Goal: Task Accomplishment & Management: Manage account settings

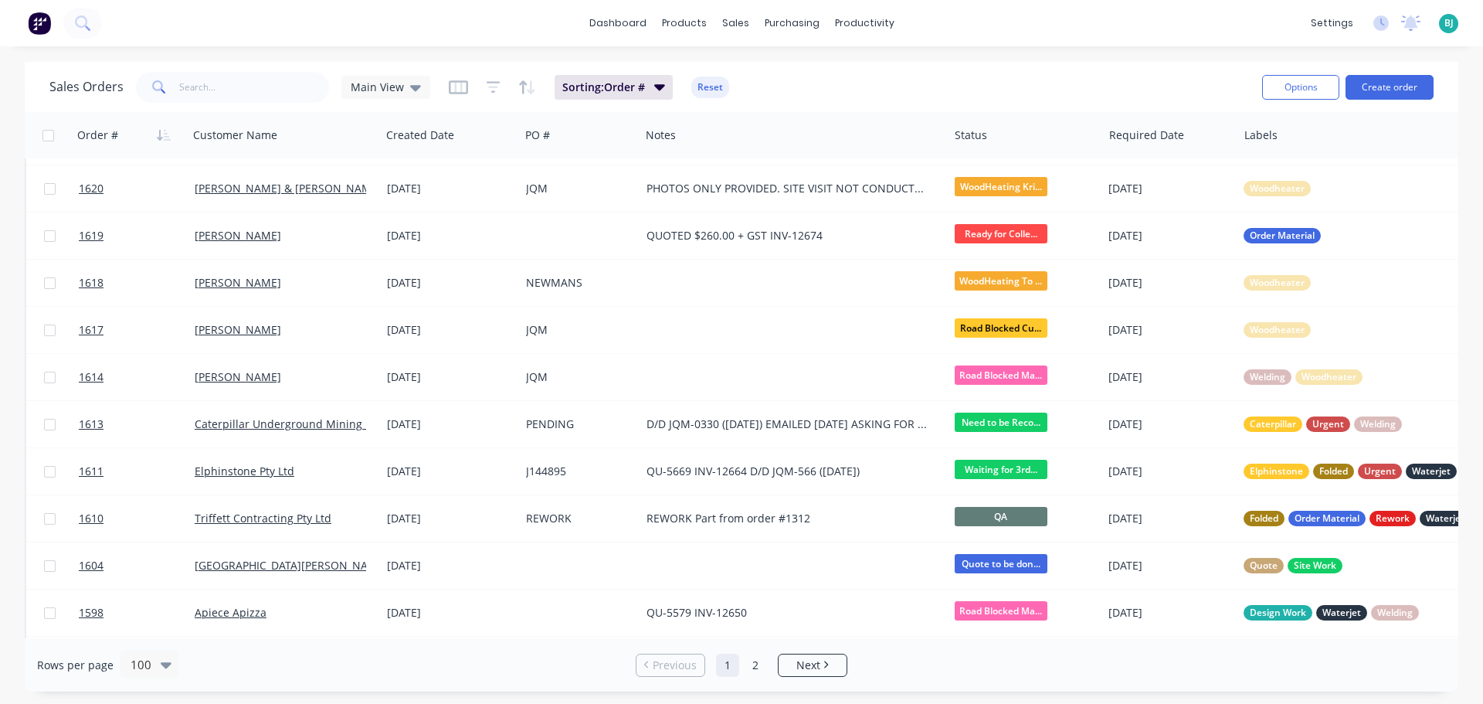
scroll to position [541, 0]
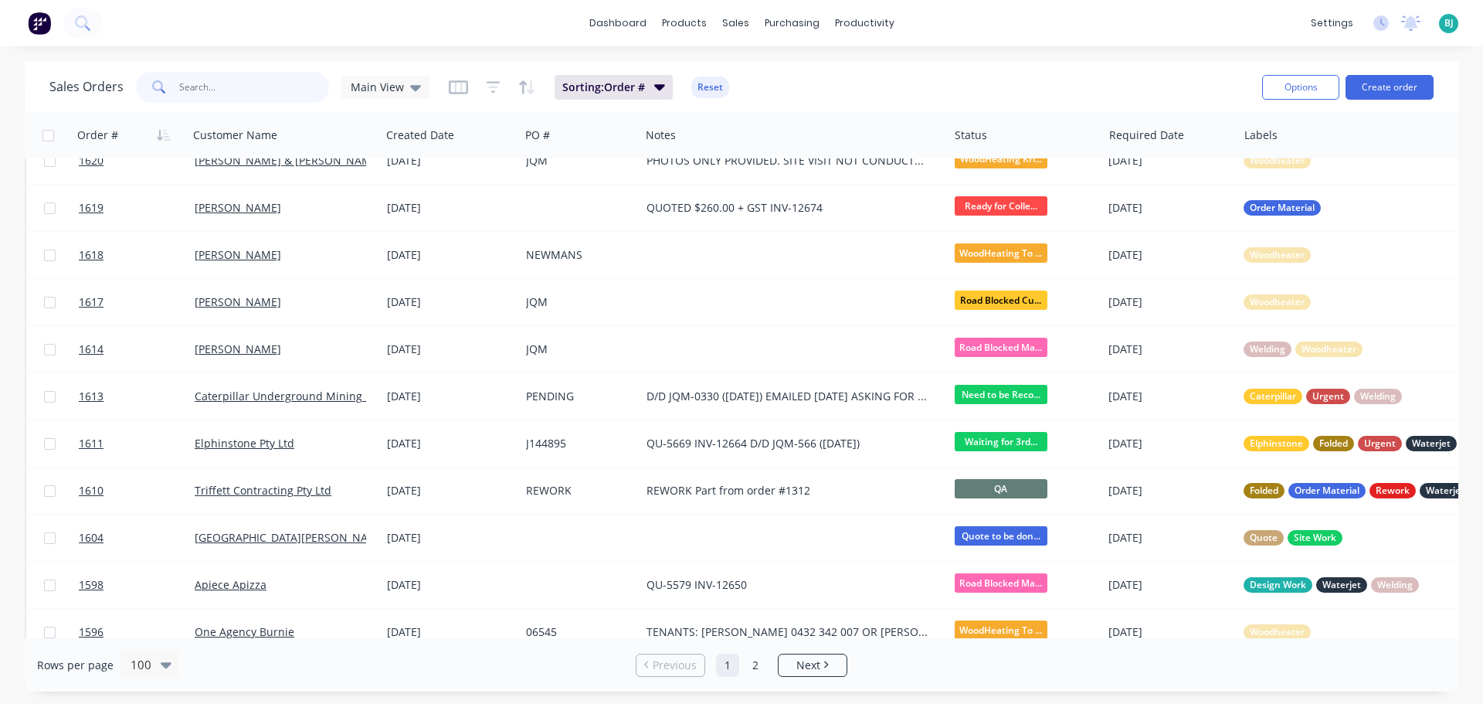
click at [237, 87] on input "text" at bounding box center [254, 87] width 151 height 31
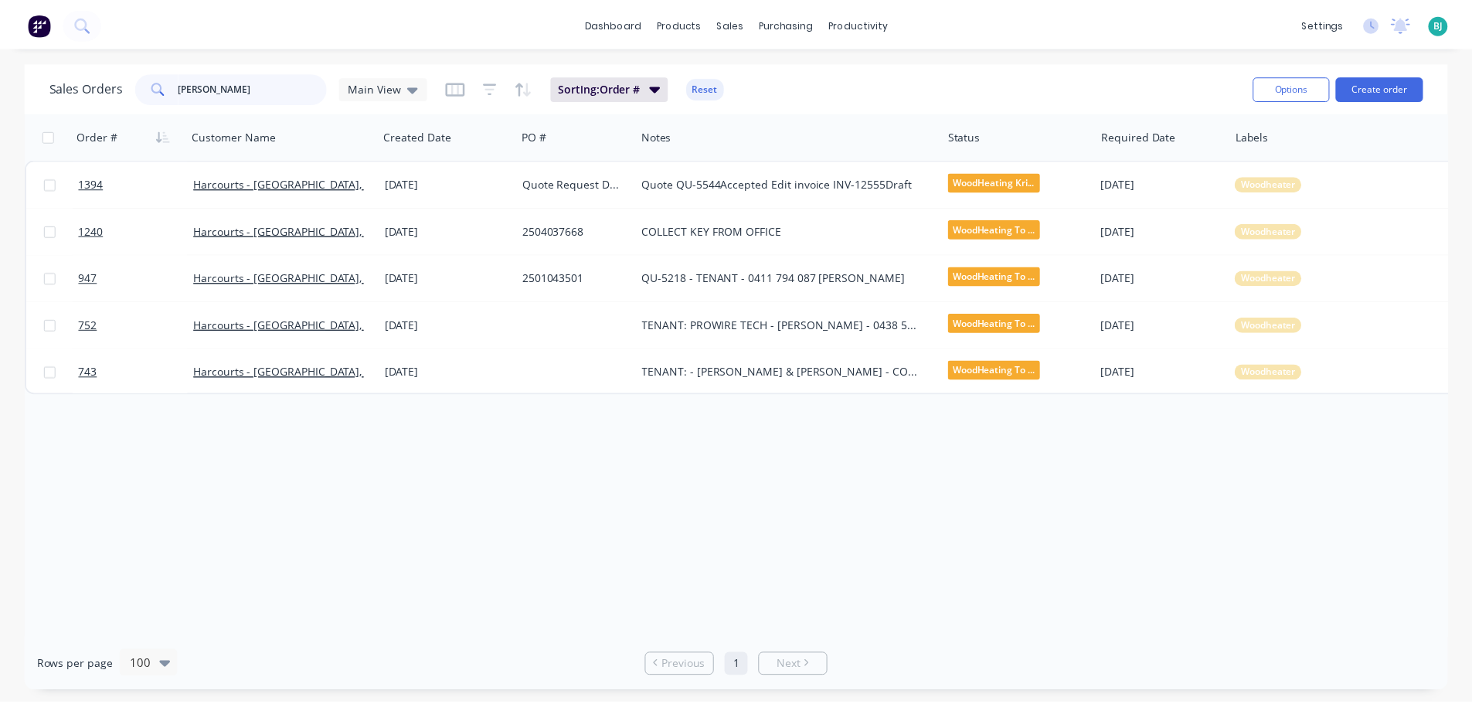
scroll to position [0, 0]
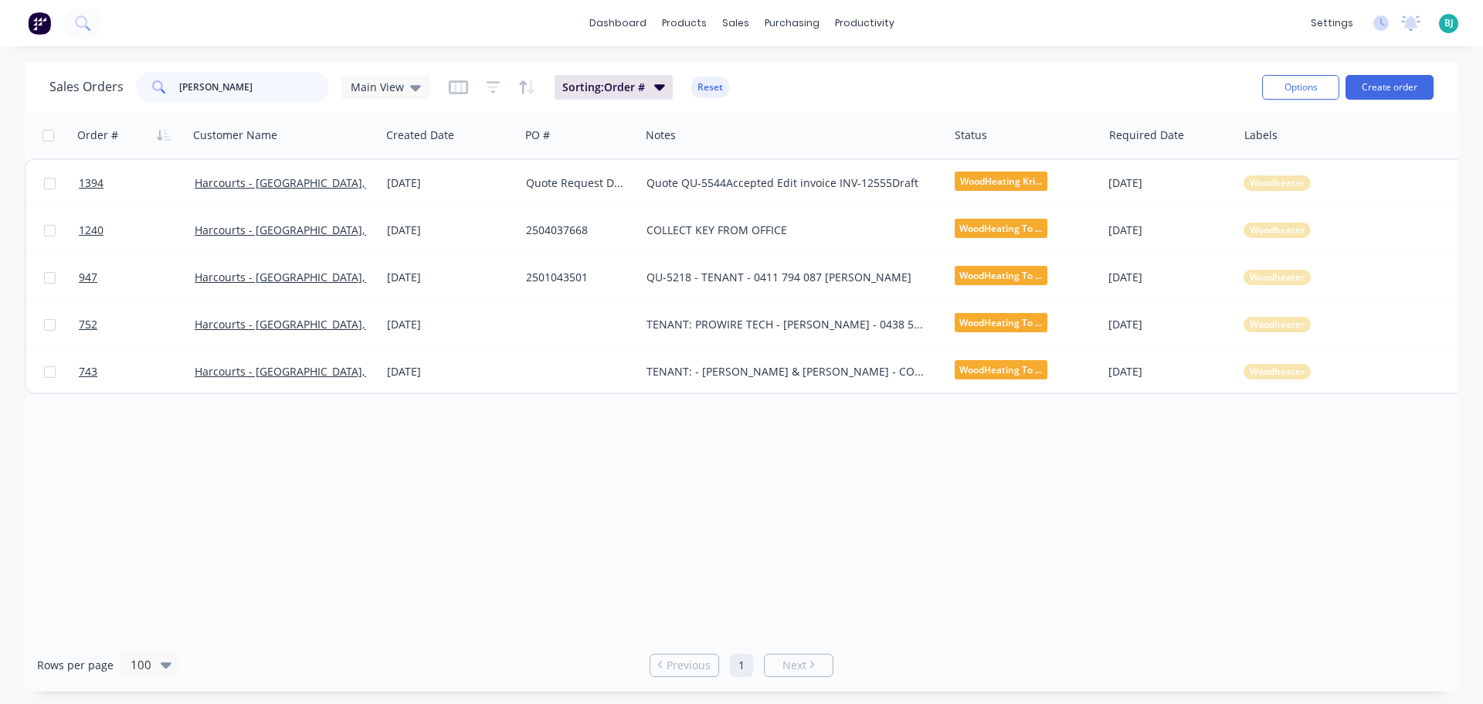
click at [246, 86] on input "[PERSON_NAME]" at bounding box center [254, 87] width 151 height 31
type input "t"
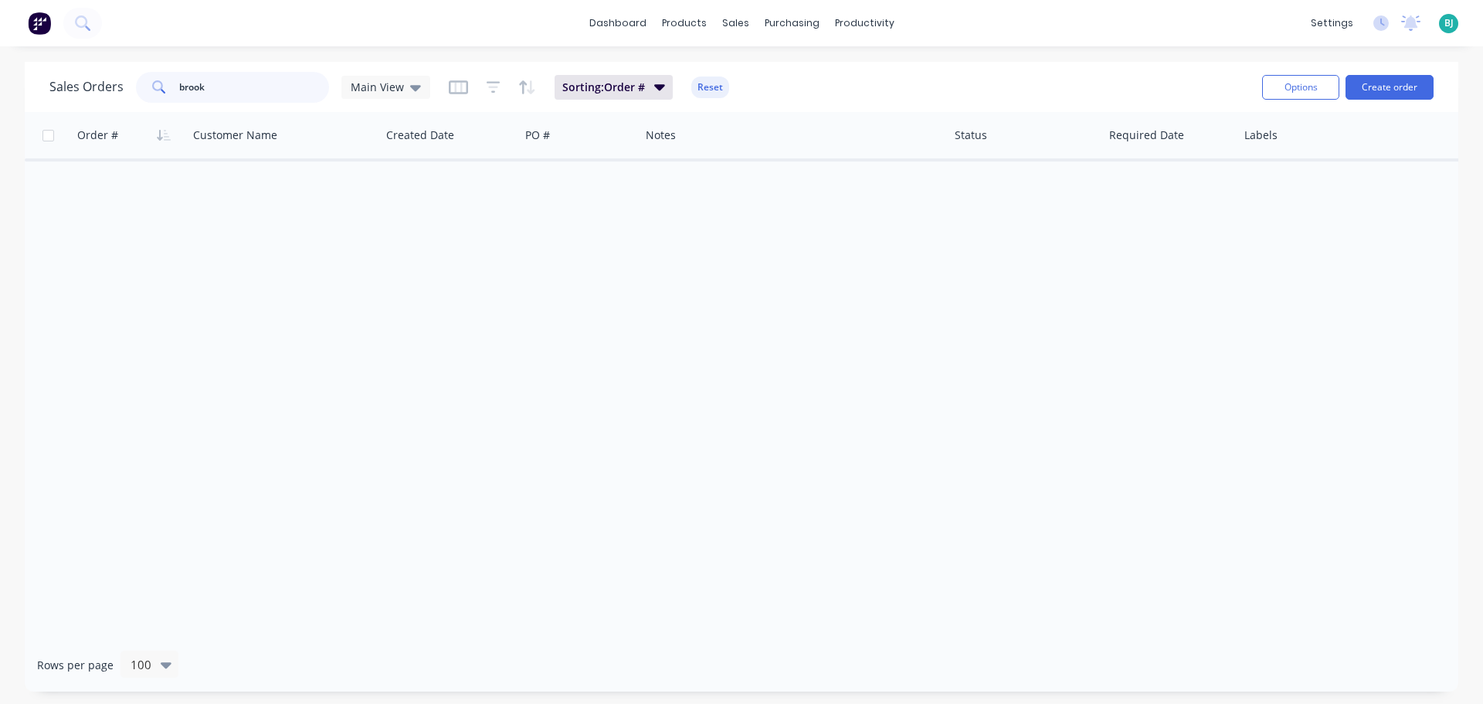
type input "brook"
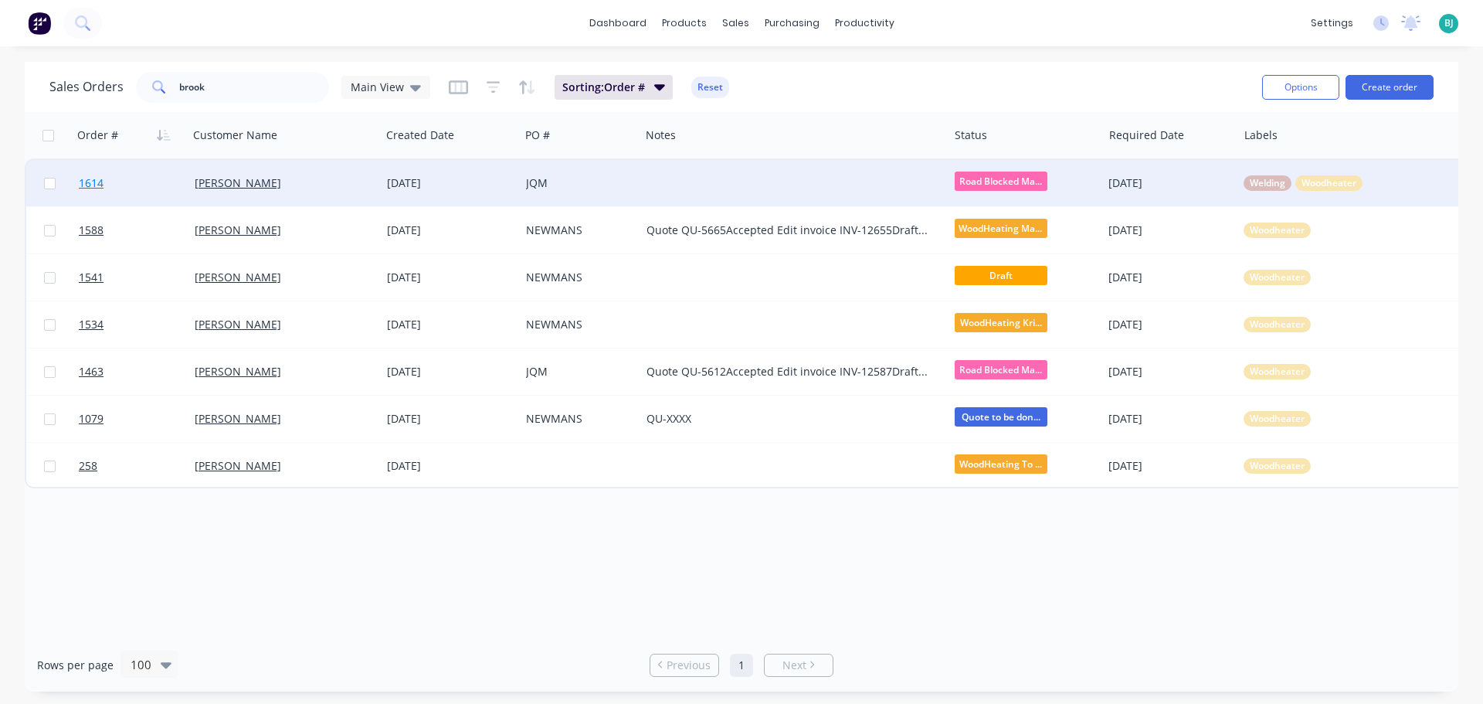
click at [168, 179] on link "1614" at bounding box center [137, 183] width 116 height 46
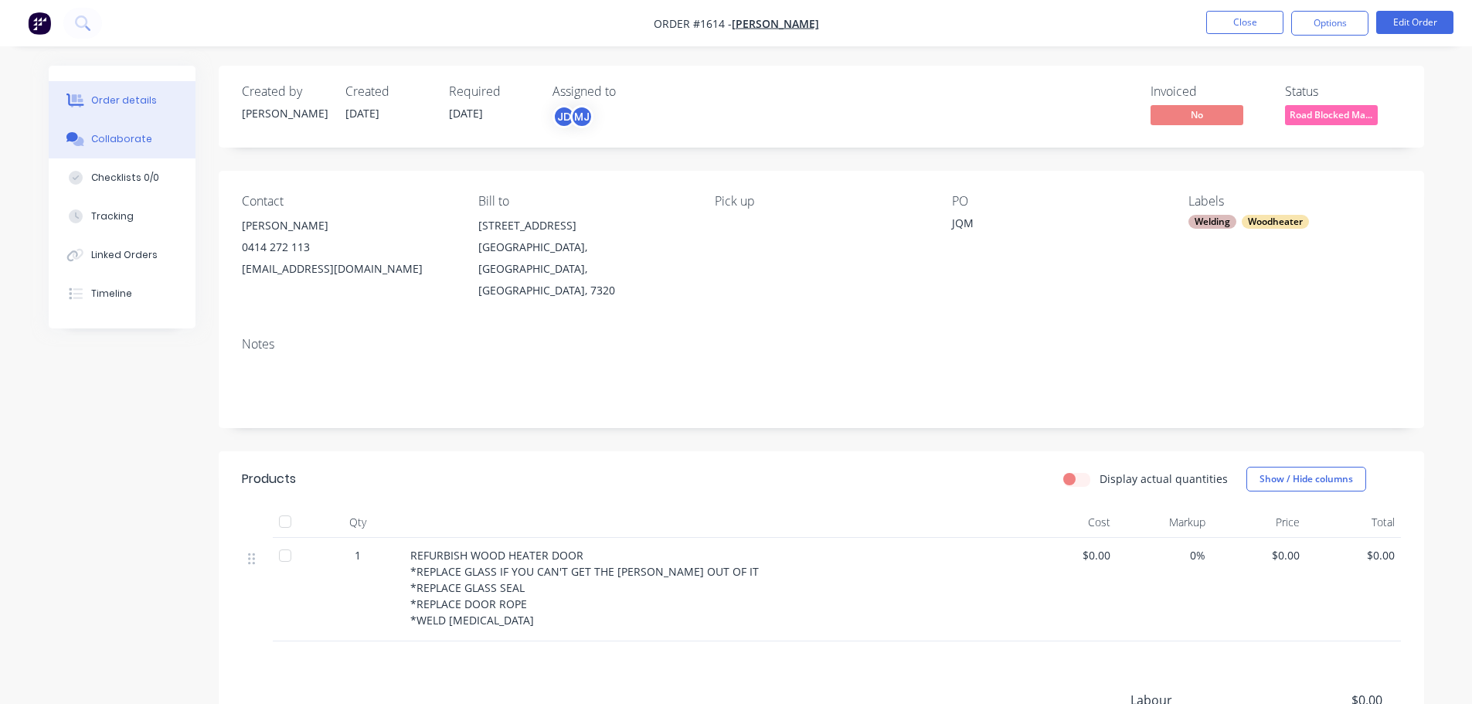
click at [134, 140] on div "Collaborate" at bounding box center [121, 139] width 61 height 14
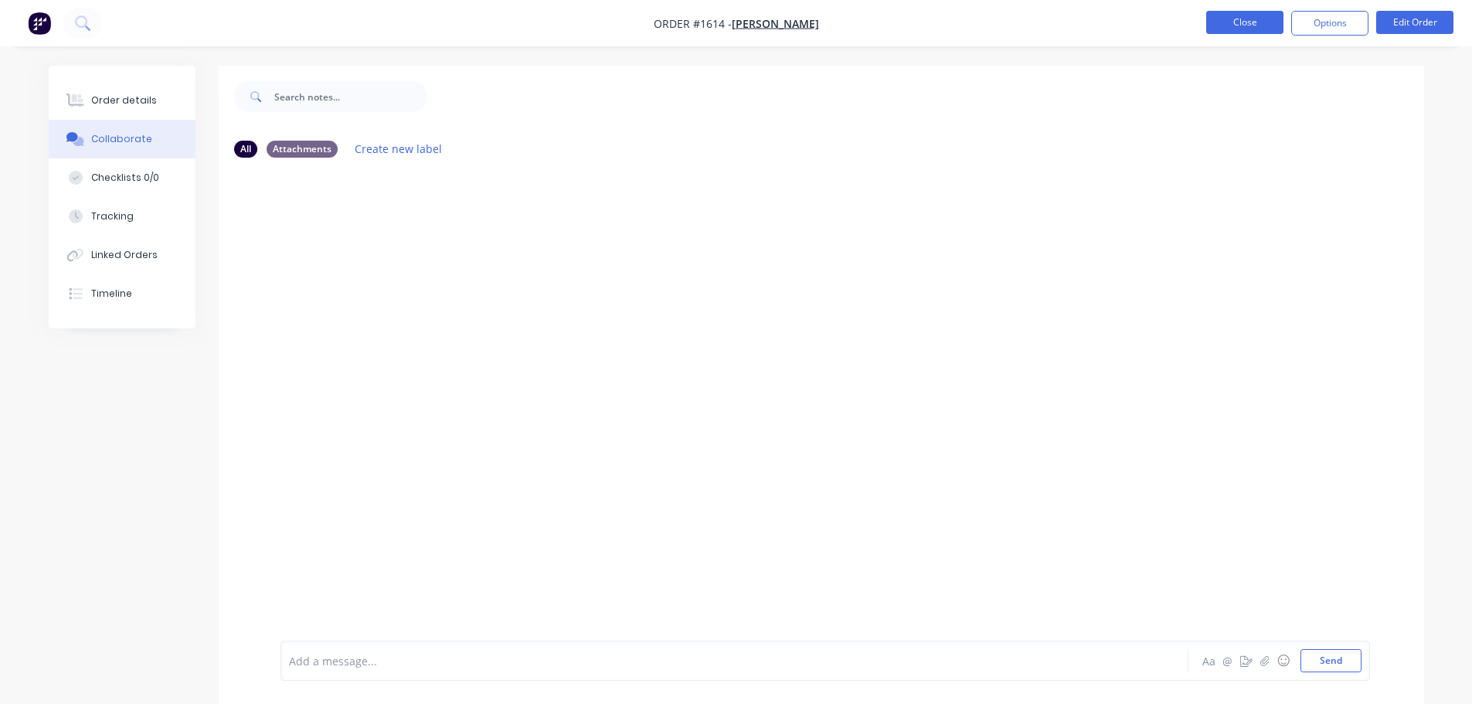
click at [1262, 27] on button "Close" at bounding box center [1244, 22] width 77 height 23
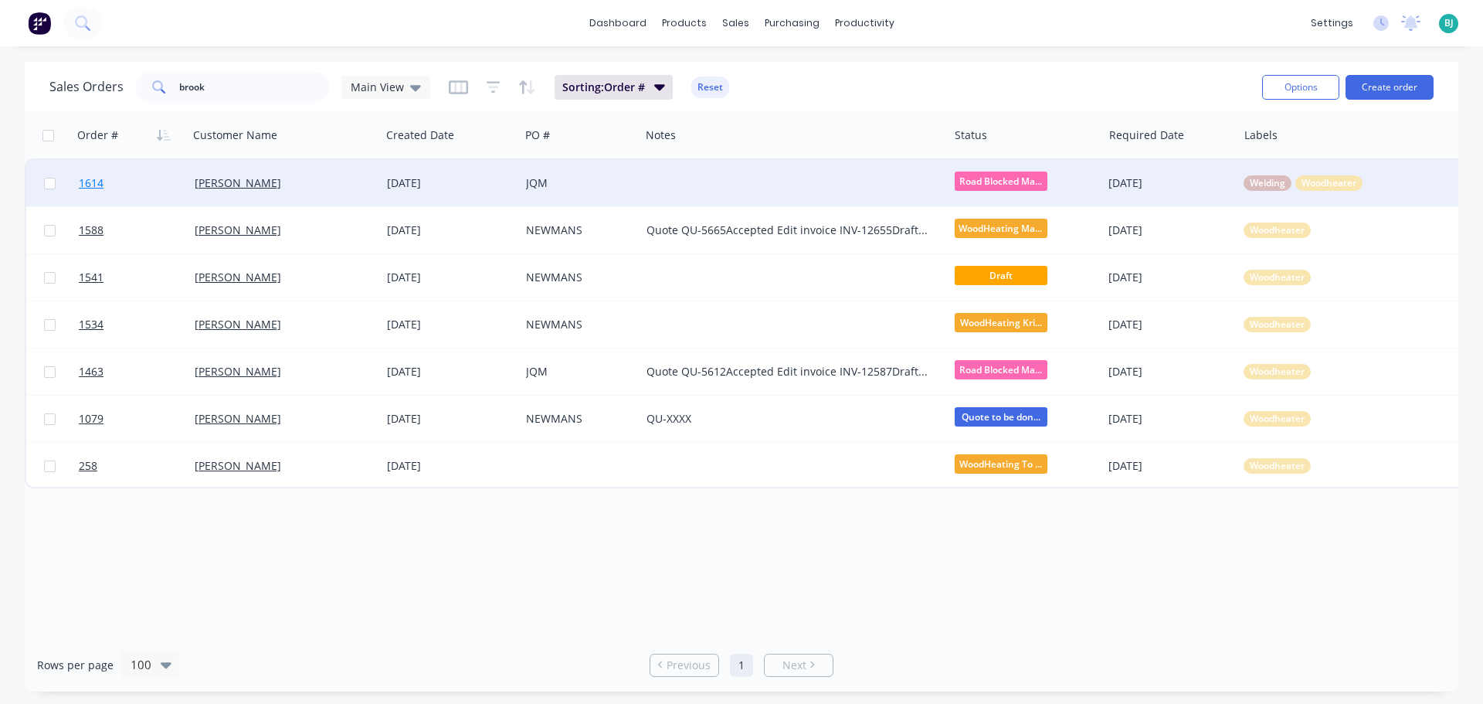
click at [147, 192] on link "1614" at bounding box center [137, 183] width 116 height 46
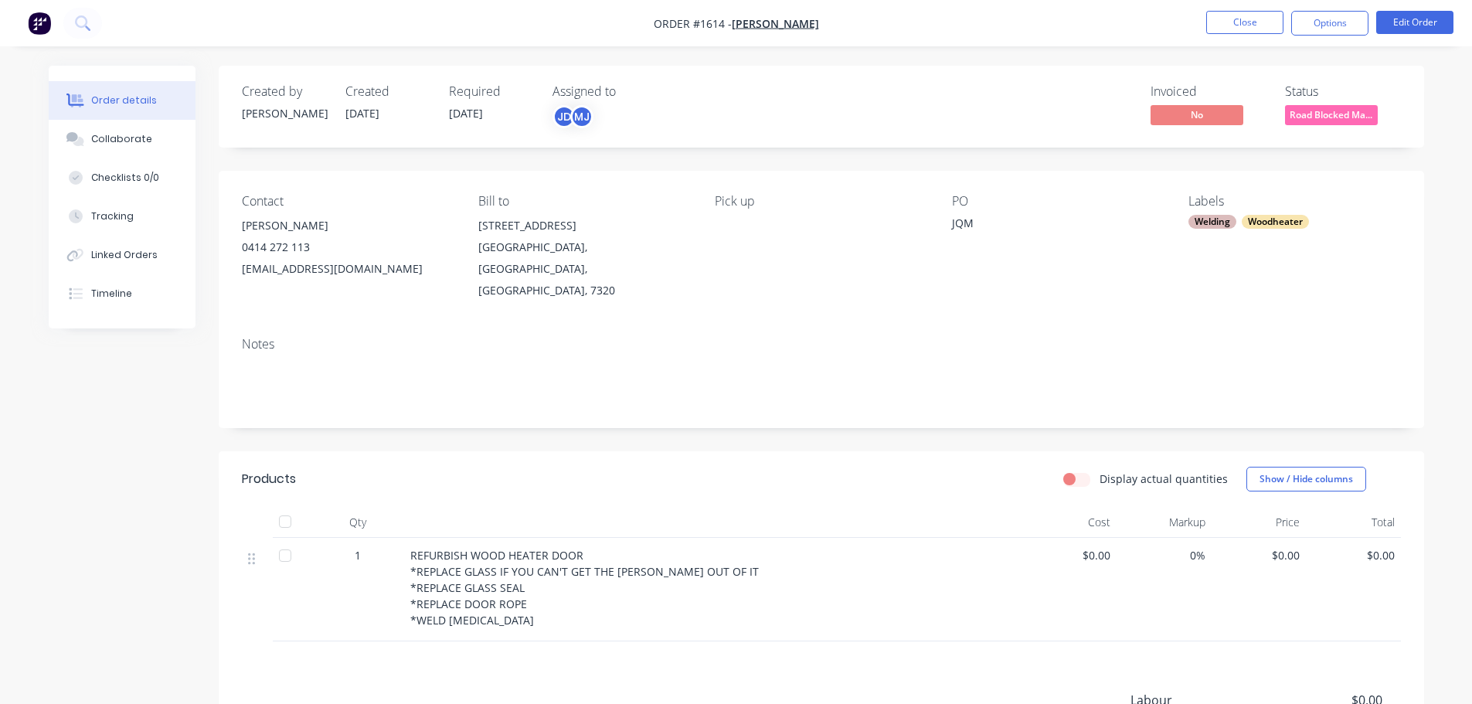
click at [172, 513] on div "Created by [PERSON_NAME] Created [DATE] Required [DATE] Assigned to JD MJ Invoi…" at bounding box center [736, 491] width 1375 height 851
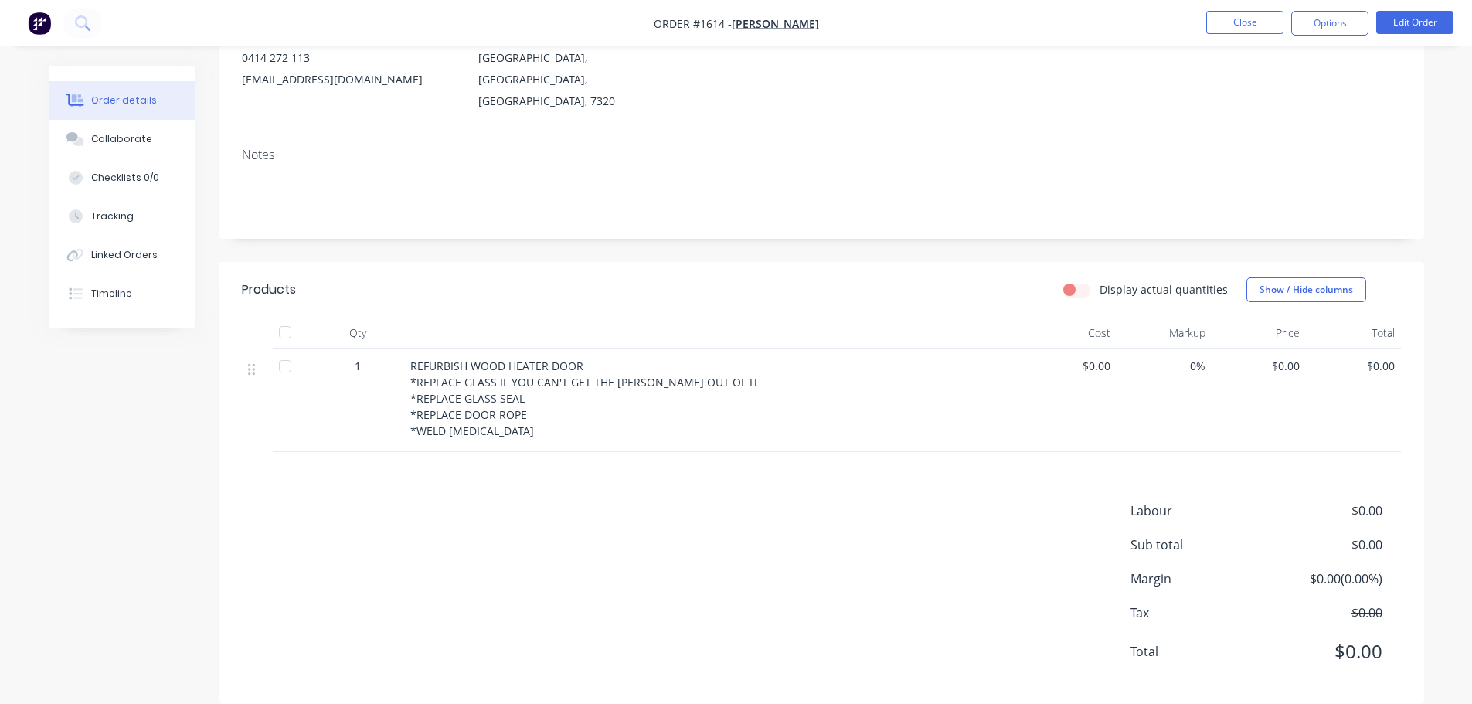
scroll to position [191, 0]
click at [1245, 22] on button "Close" at bounding box center [1244, 22] width 77 height 23
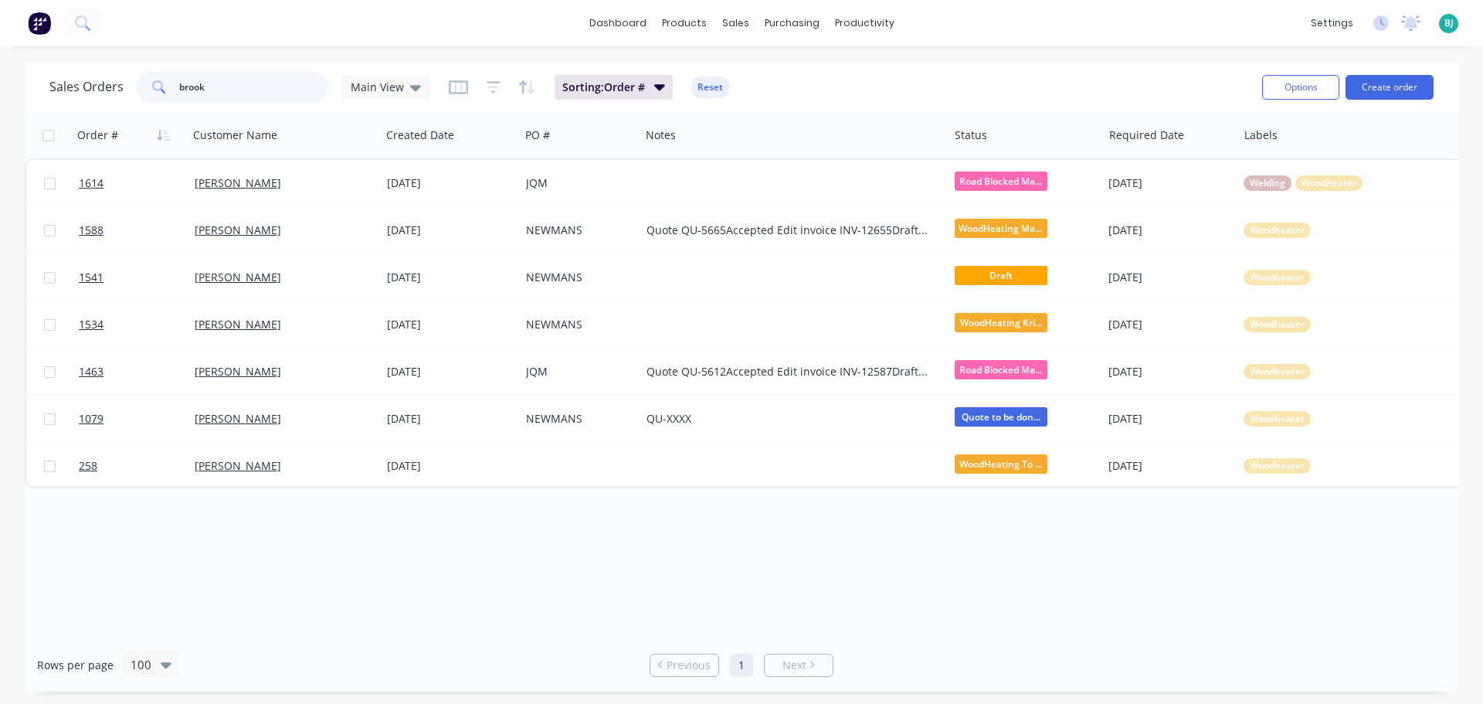
drag, startPoint x: 260, startPoint y: 83, endPoint x: 156, endPoint y: 83, distance: 104.3
click at [156, 83] on div "brook" at bounding box center [232, 87] width 193 height 31
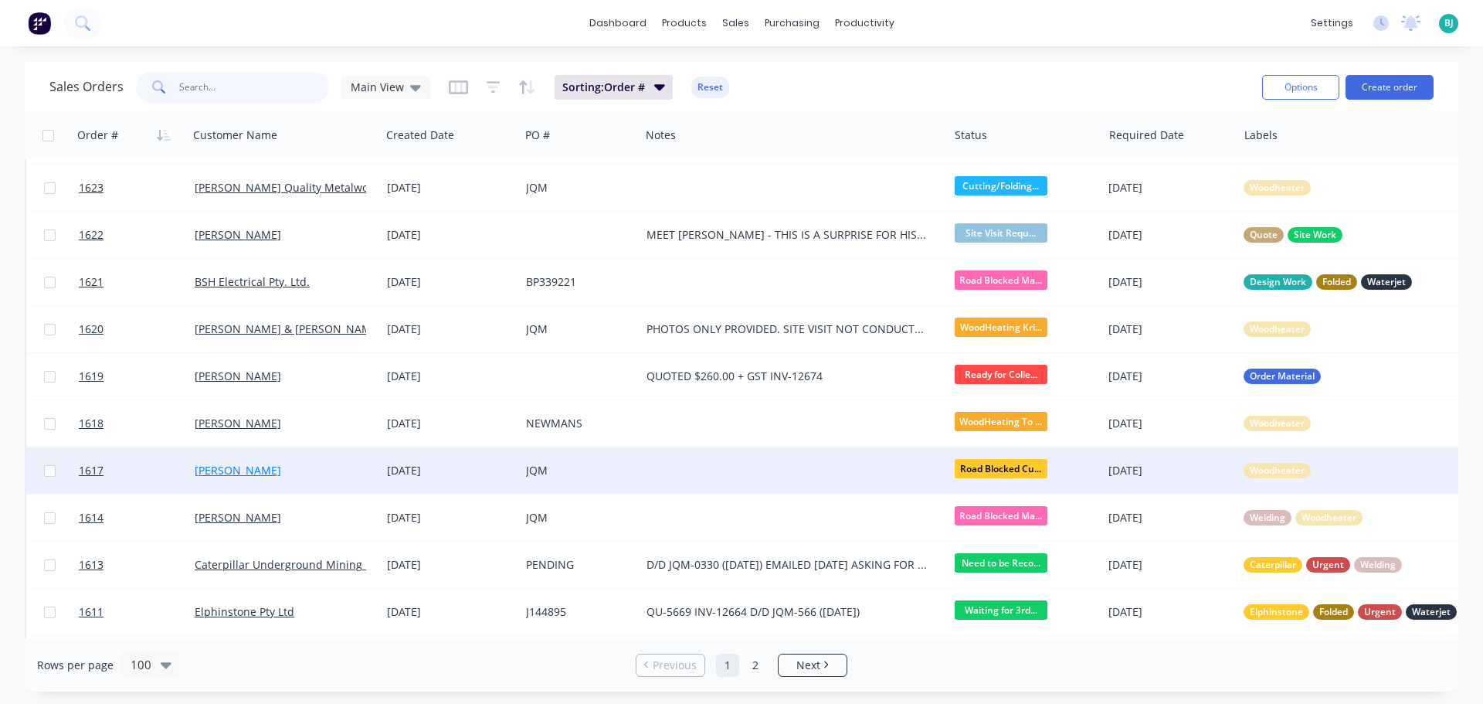
scroll to position [464, 0]
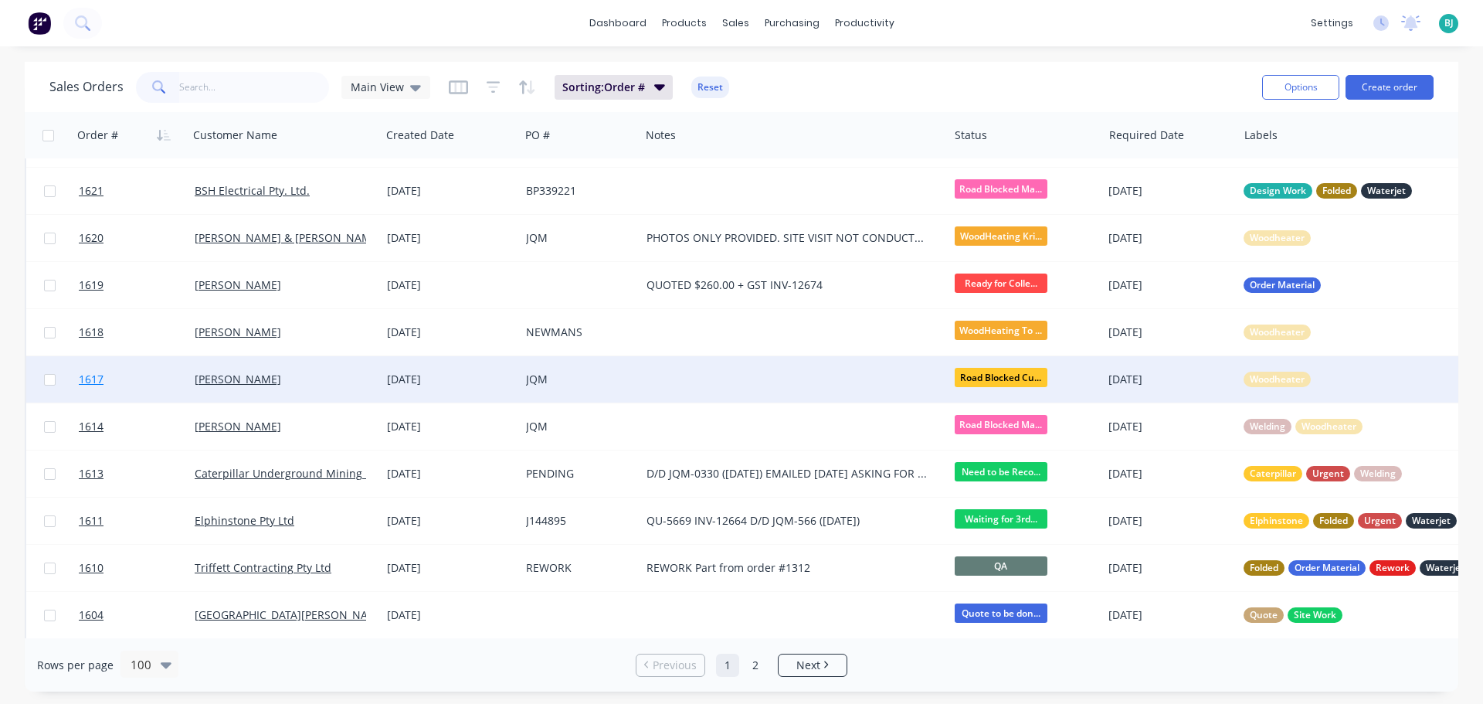
click at [146, 375] on link "1617" at bounding box center [137, 379] width 116 height 46
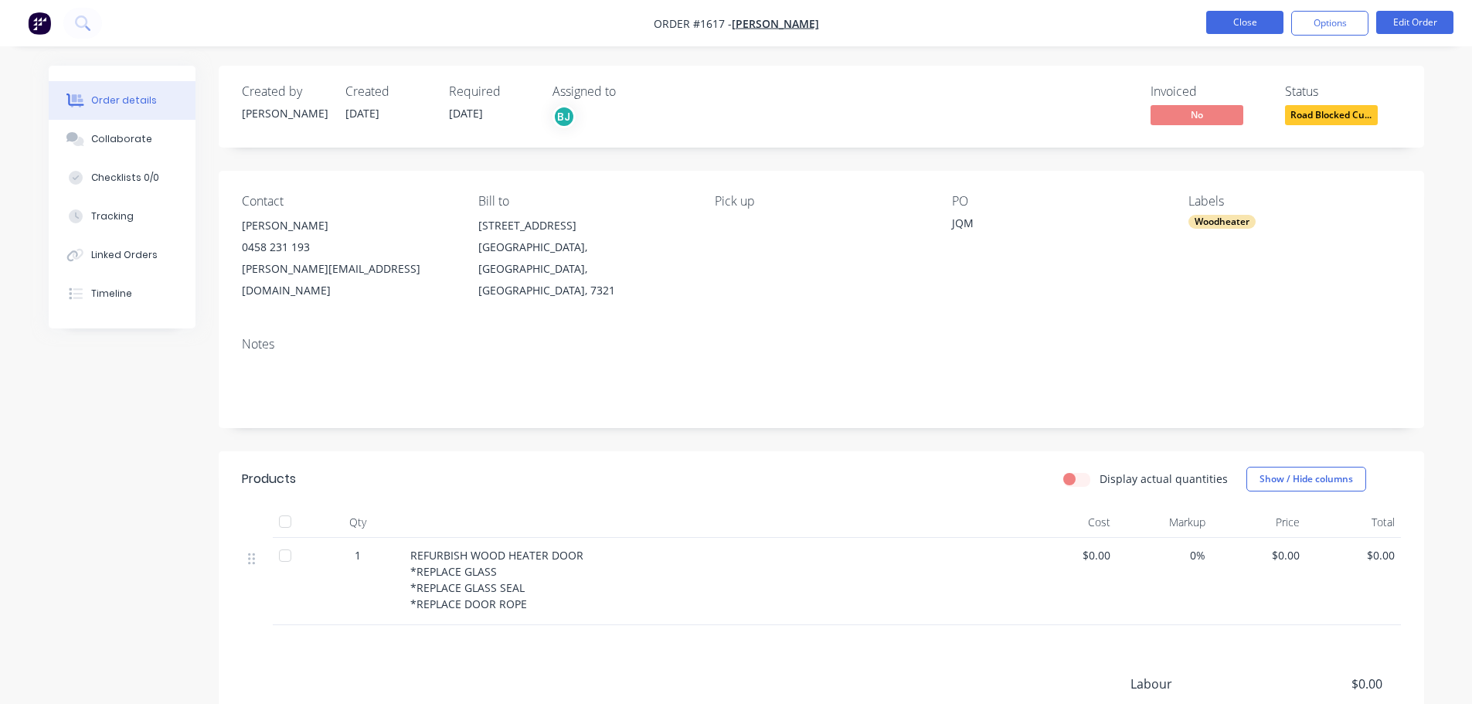
click at [1272, 30] on button "Close" at bounding box center [1244, 22] width 77 height 23
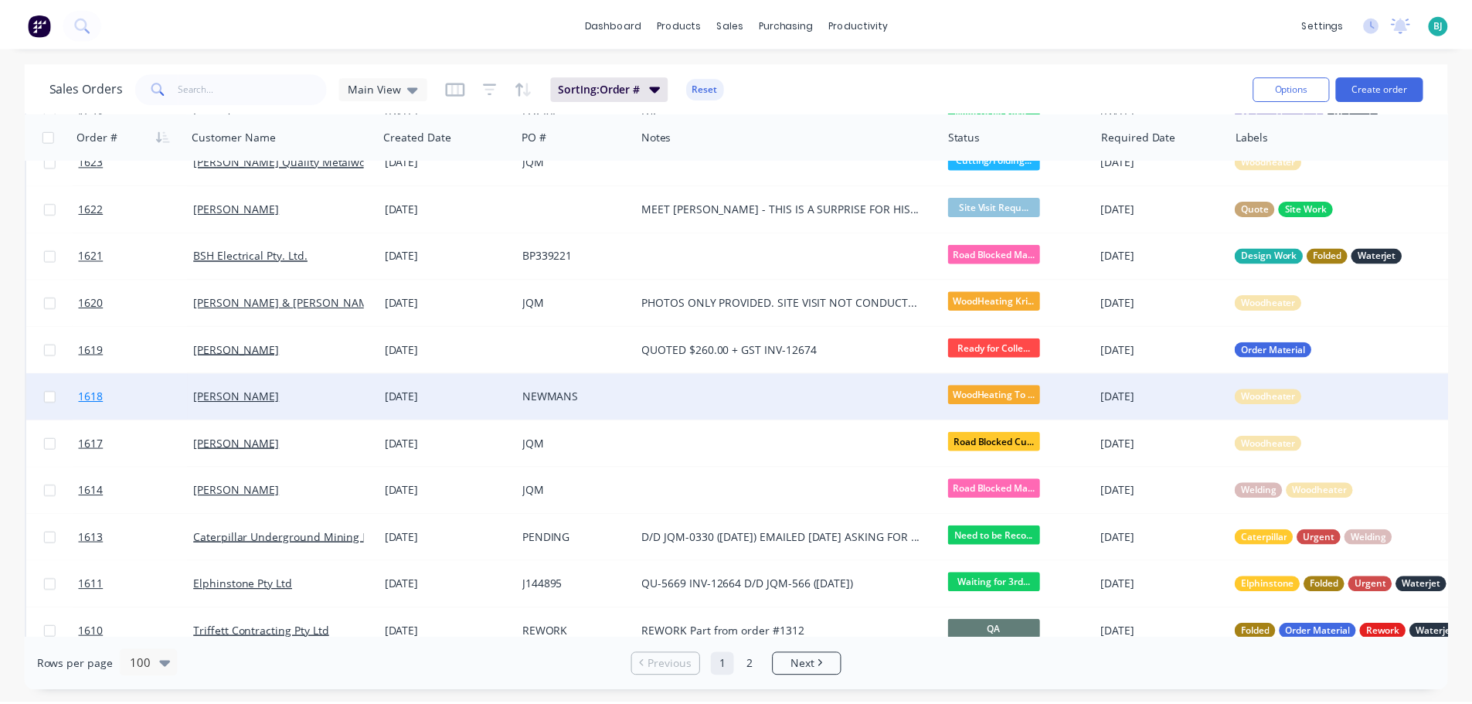
scroll to position [541, 0]
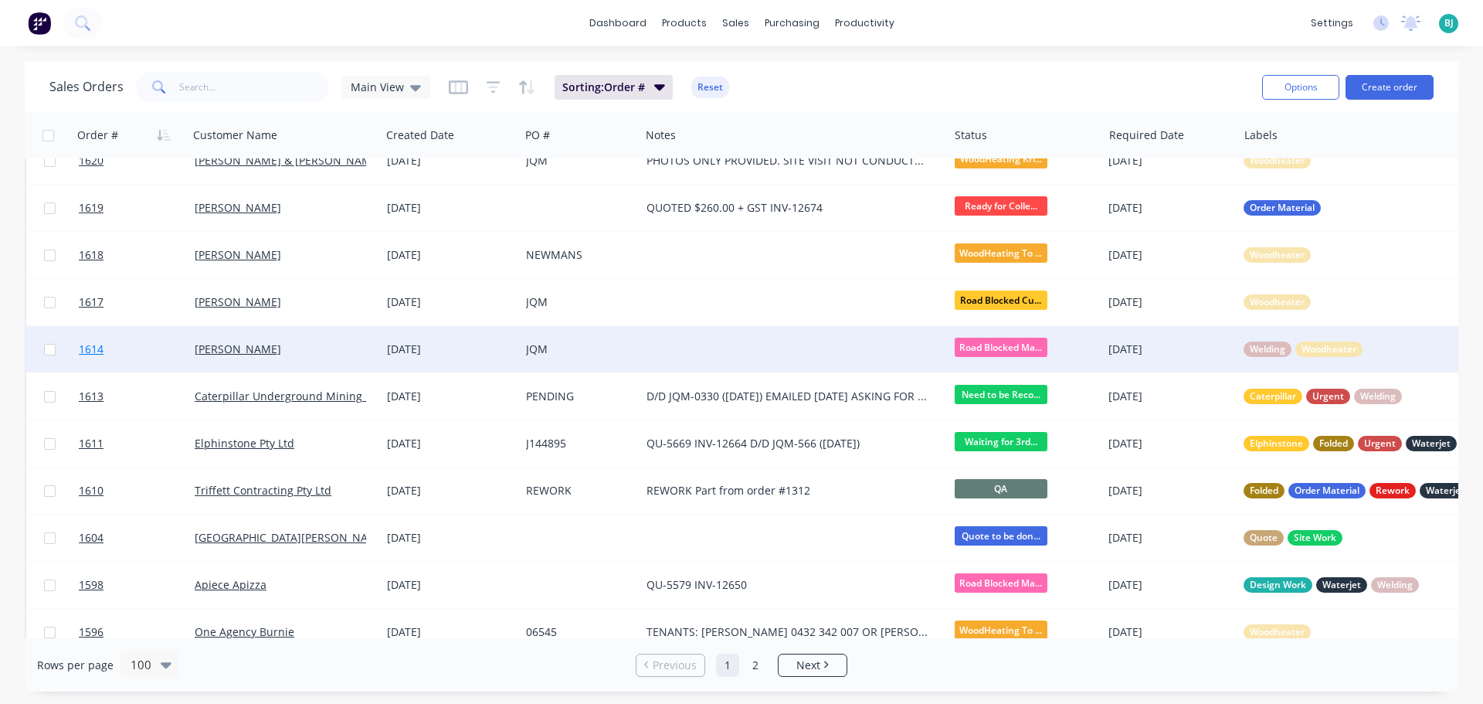
click at [158, 354] on link "1614" at bounding box center [137, 349] width 116 height 46
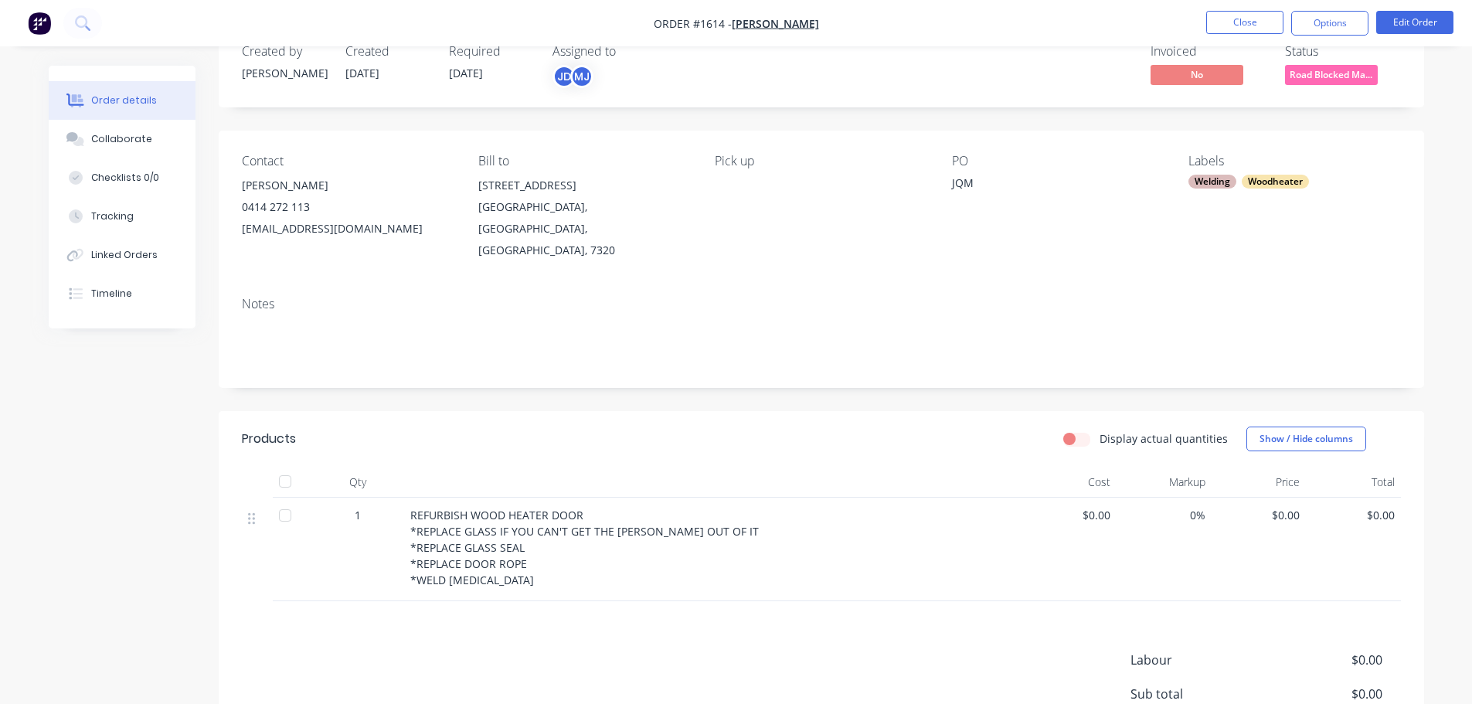
scroll to position [77, 0]
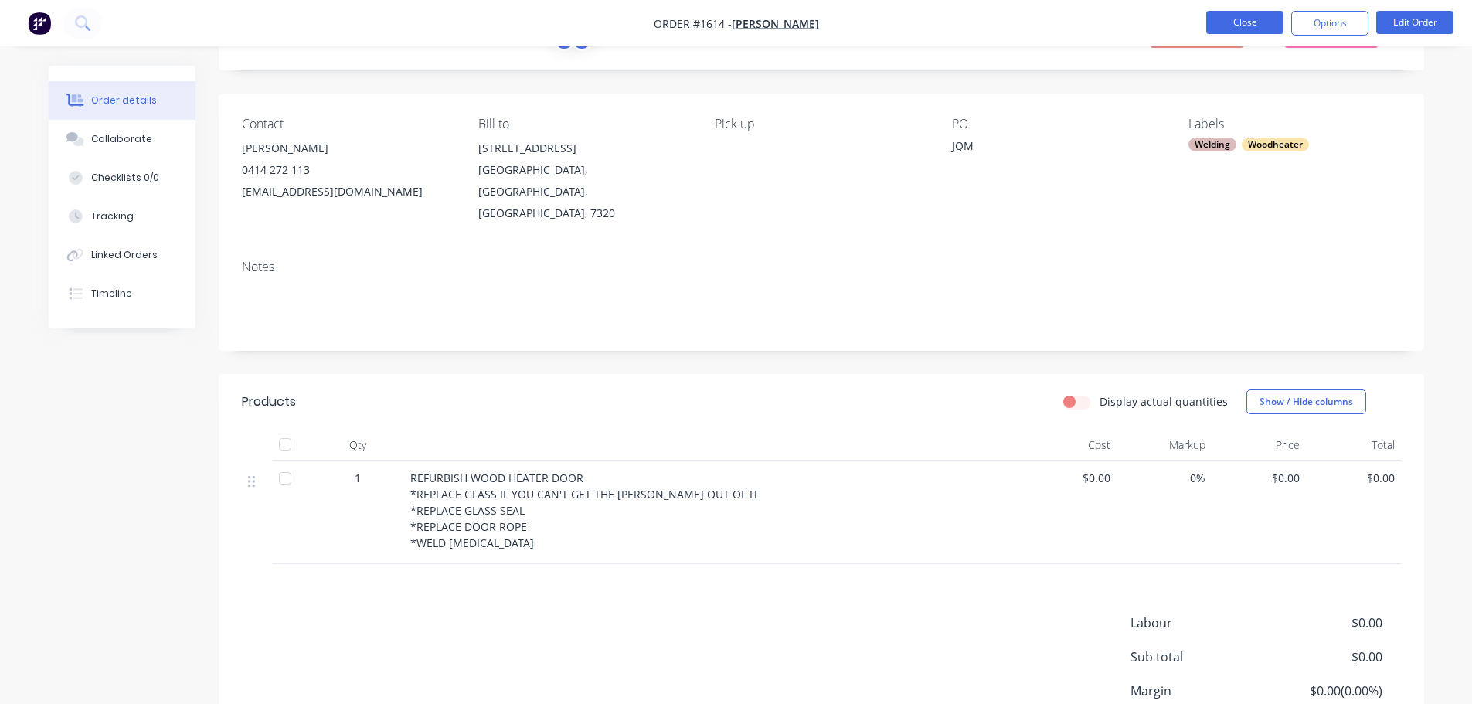
click at [1248, 25] on button "Close" at bounding box center [1244, 22] width 77 height 23
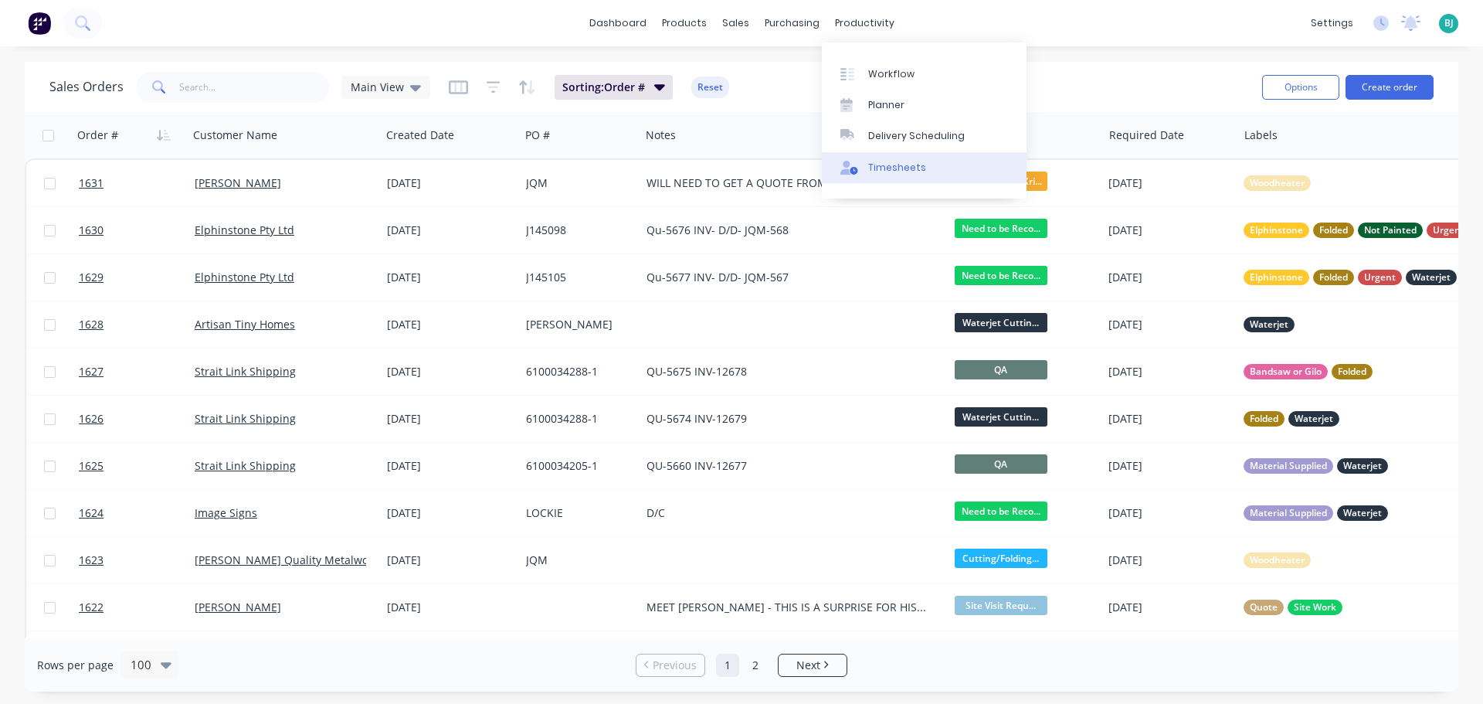
drag, startPoint x: 875, startPoint y: 103, endPoint x: 983, endPoint y: 165, distance: 125.2
click at [875, 103] on div "Planner" at bounding box center [886, 105] width 36 height 14
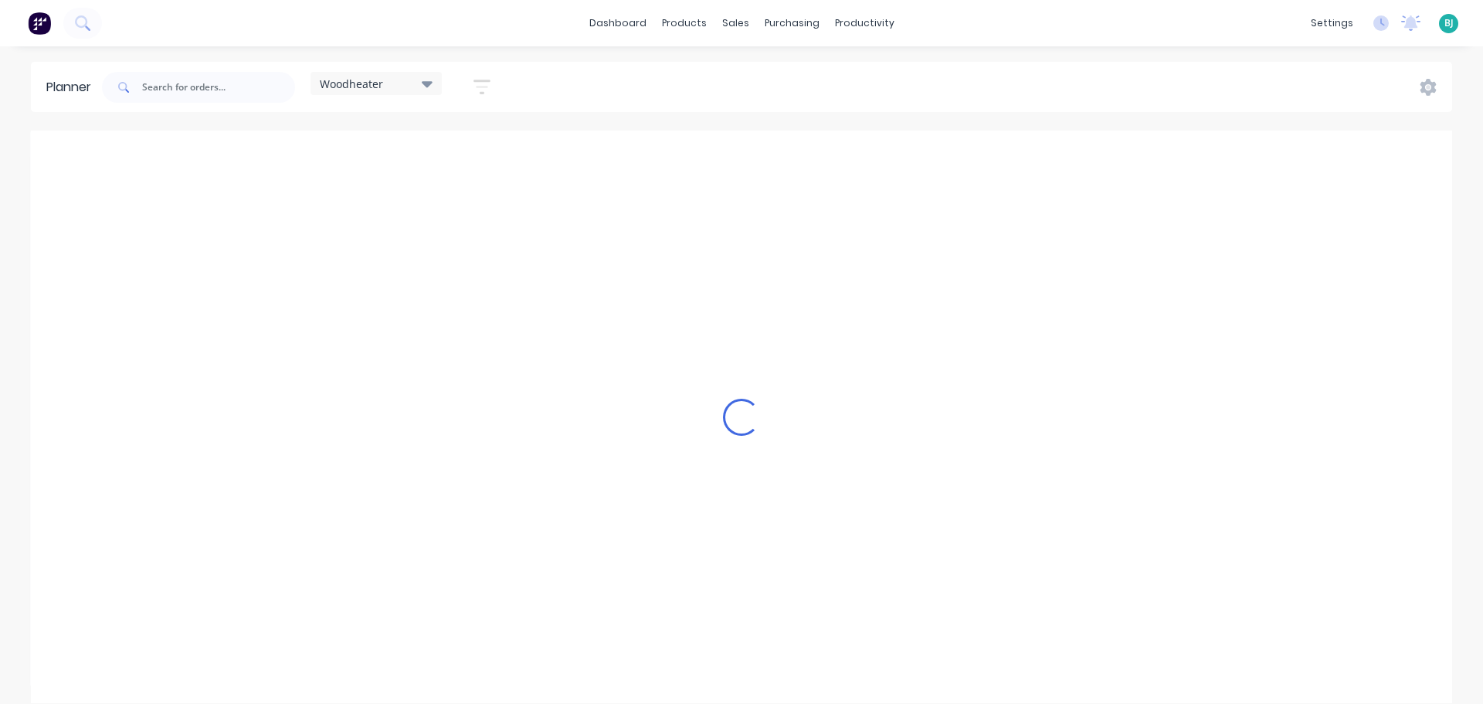
scroll to position [0, 1]
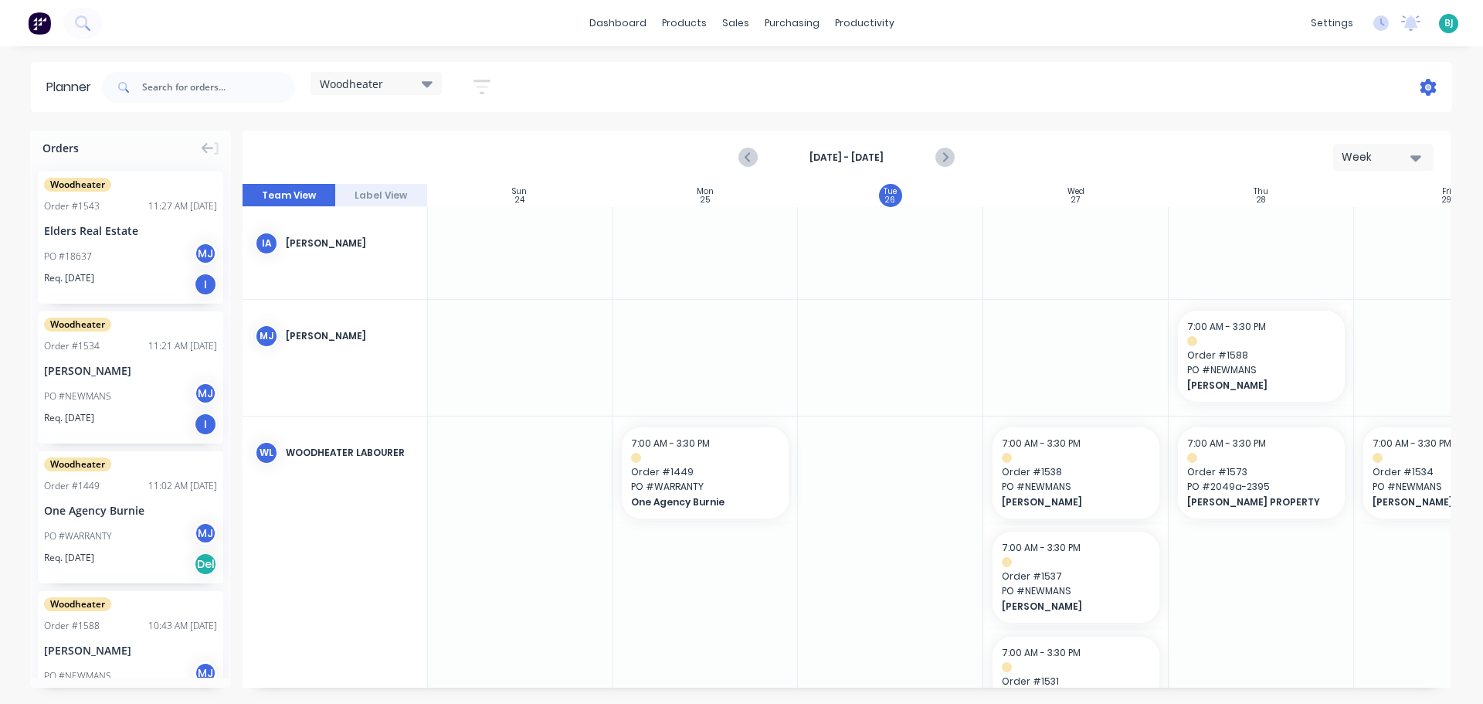
click at [1428, 92] on icon at bounding box center [1429, 87] width 16 height 17
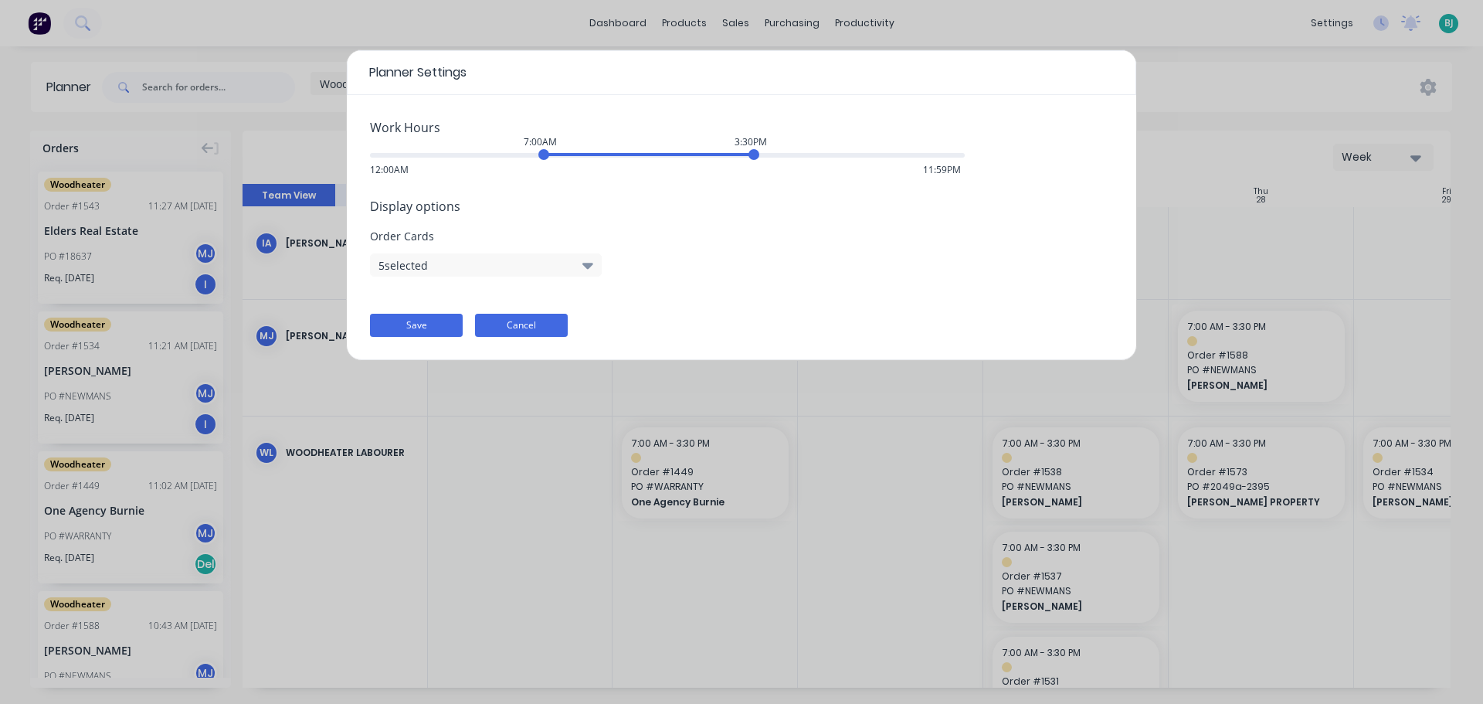
click at [531, 331] on button "Cancel" at bounding box center [521, 325] width 93 height 23
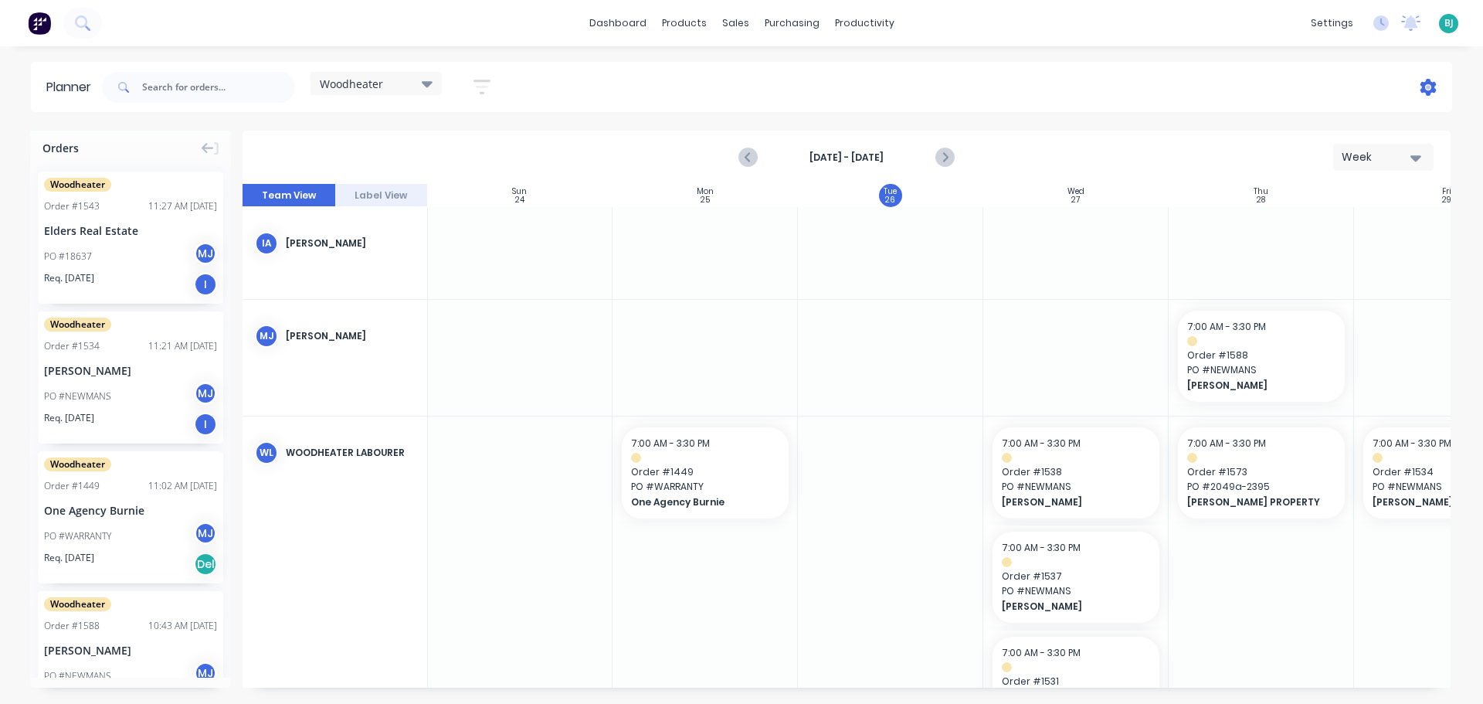
click at [1426, 82] on icon at bounding box center [1429, 87] width 16 height 17
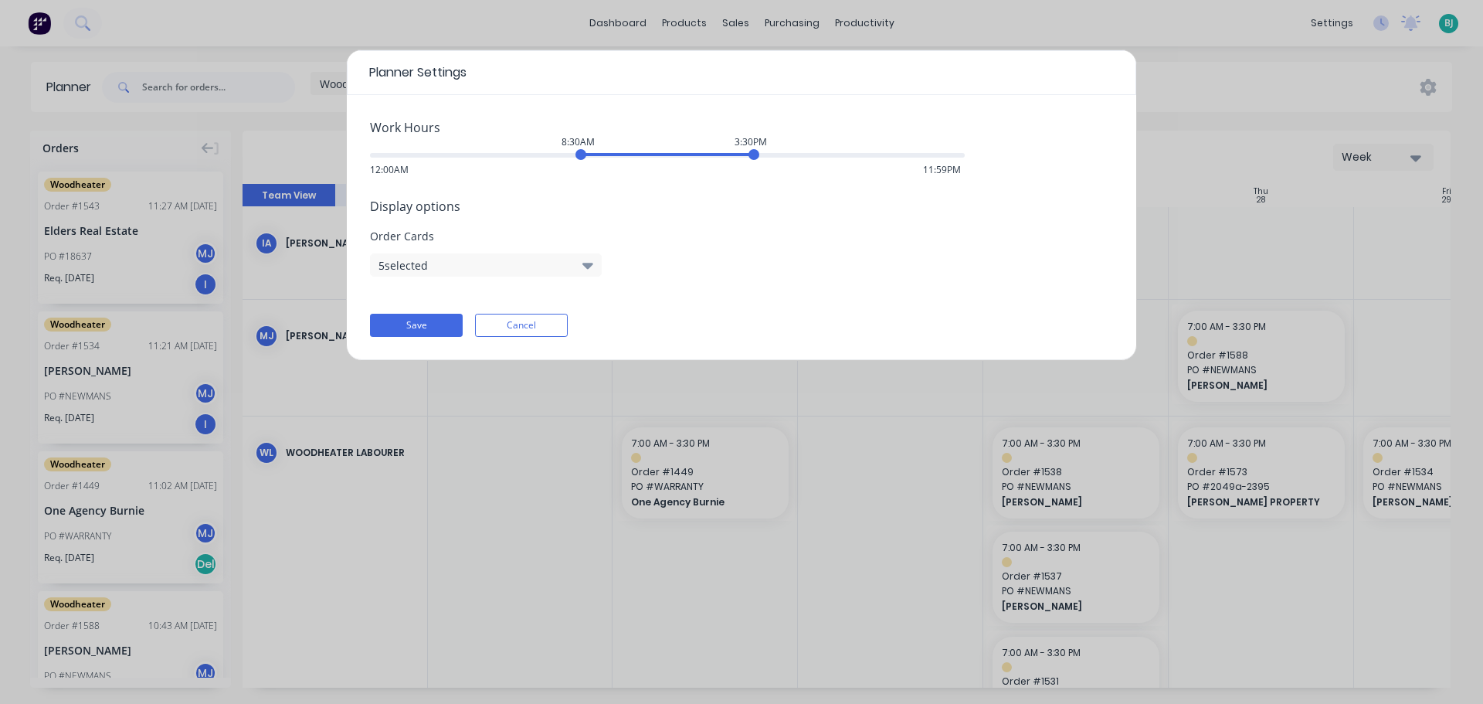
drag, startPoint x: 544, startPoint y: 154, endPoint x: 582, endPoint y: 154, distance: 37.9
click at [582, 154] on div "8:30AM" at bounding box center [581, 154] width 11 height 11
drag, startPoint x: 757, startPoint y: 158, endPoint x: 779, endPoint y: 158, distance: 22.4
click at [779, 158] on div "4:30PM" at bounding box center [778, 154] width 11 height 11
click at [435, 322] on button "Save" at bounding box center [416, 325] width 93 height 23
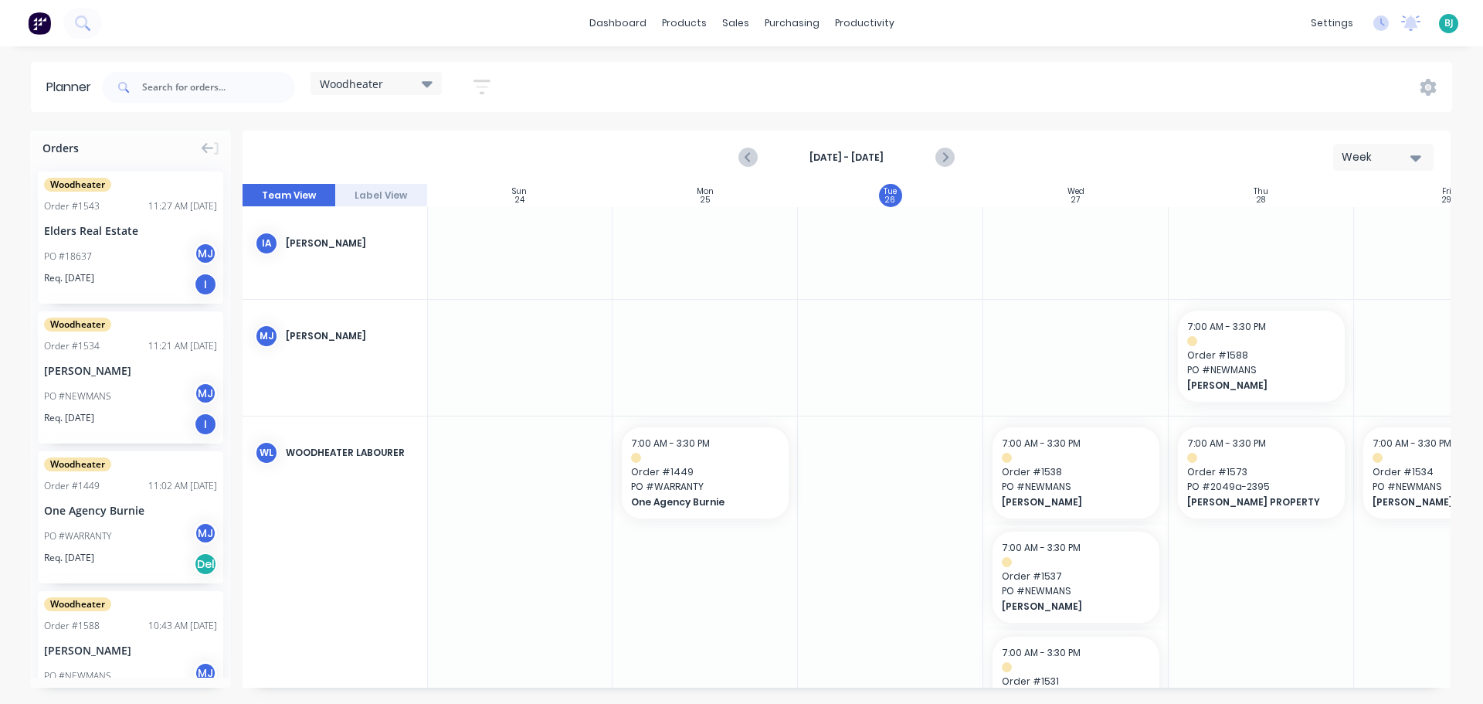
click at [432, 76] on div "Woodheater" at bounding box center [376, 83] width 131 height 23
click at [352, 197] on button "None" at bounding box center [404, 198] width 165 height 18
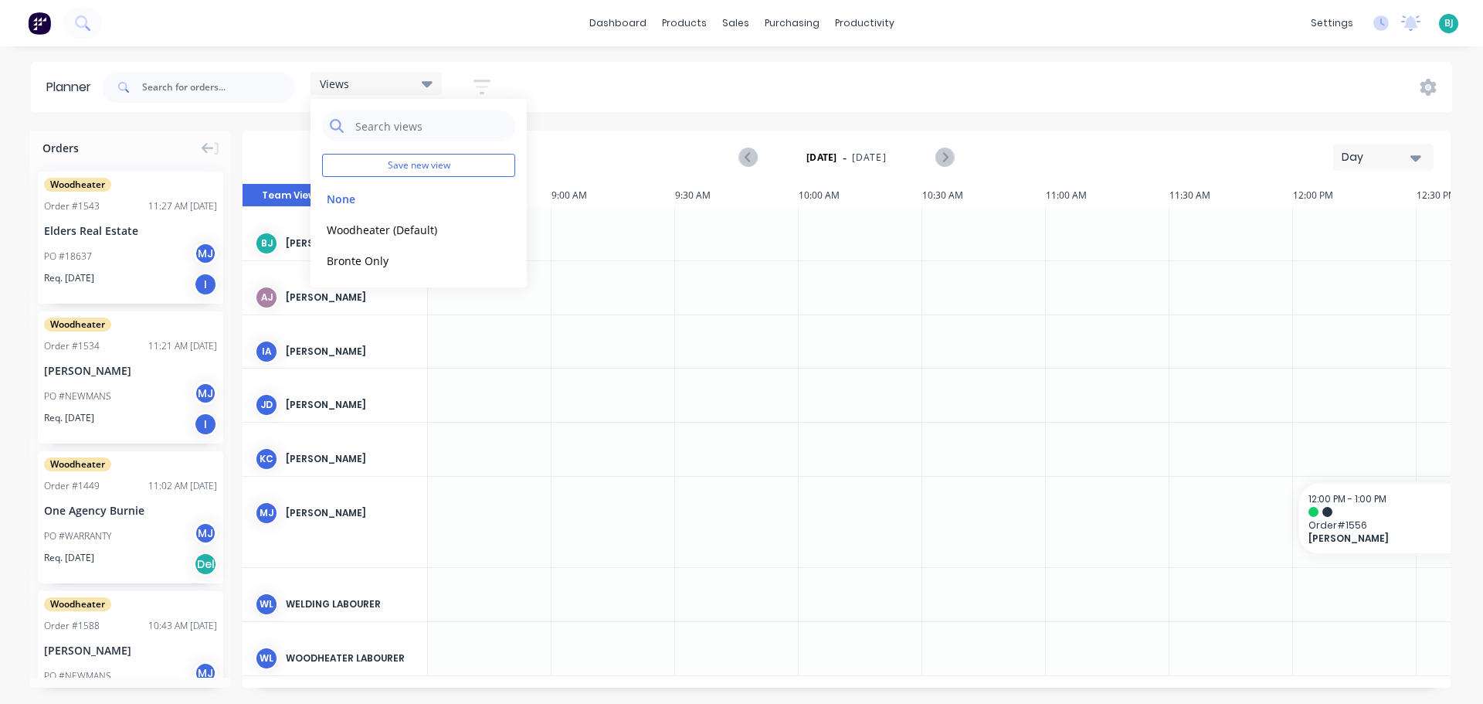
scroll to position [0, 955]
click at [1017, 82] on div "Views Save new view None edit Woodheater (Default) edit Bronte Only edit Show/H…" at bounding box center [775, 87] width 1353 height 46
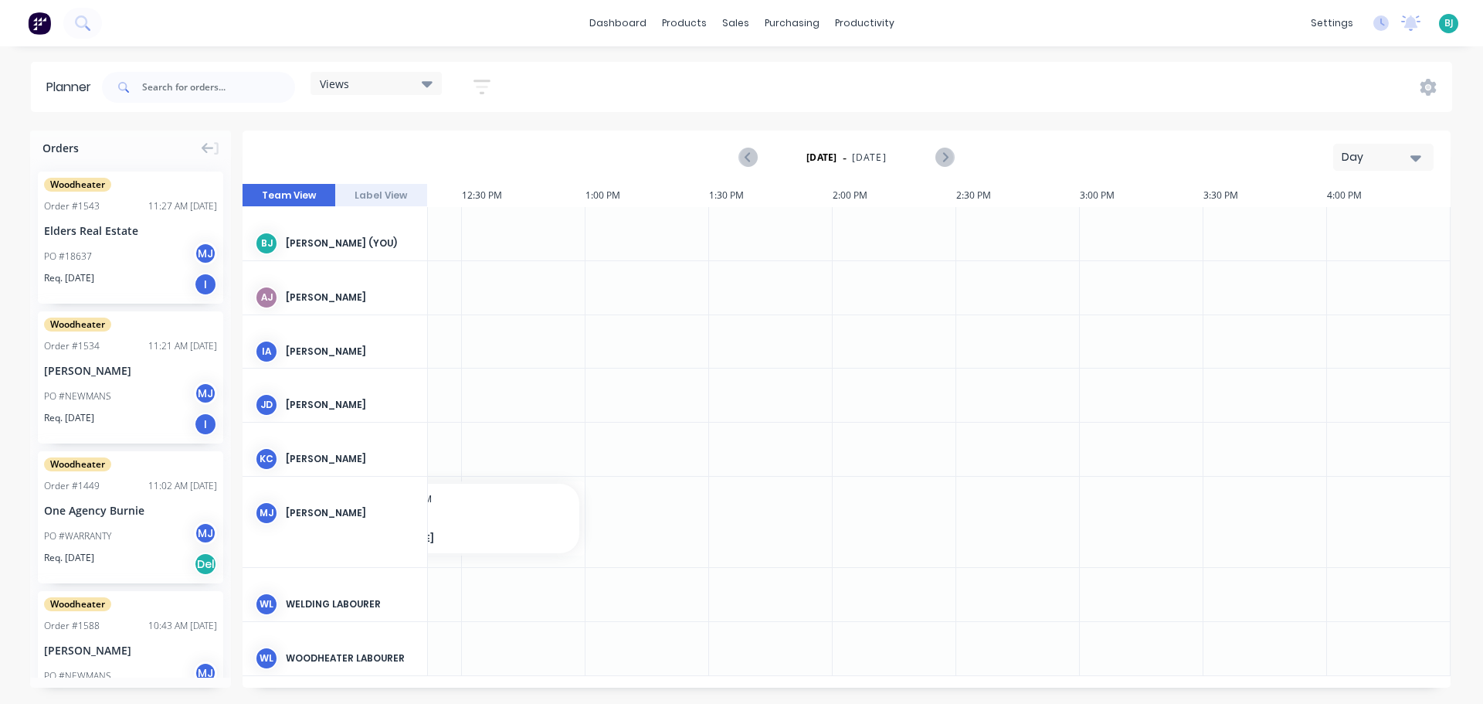
scroll to position [0, 0]
drag, startPoint x: 426, startPoint y: 86, endPoint x: 416, endPoint y: 97, distance: 14.8
click at [426, 85] on icon at bounding box center [427, 83] width 11 height 17
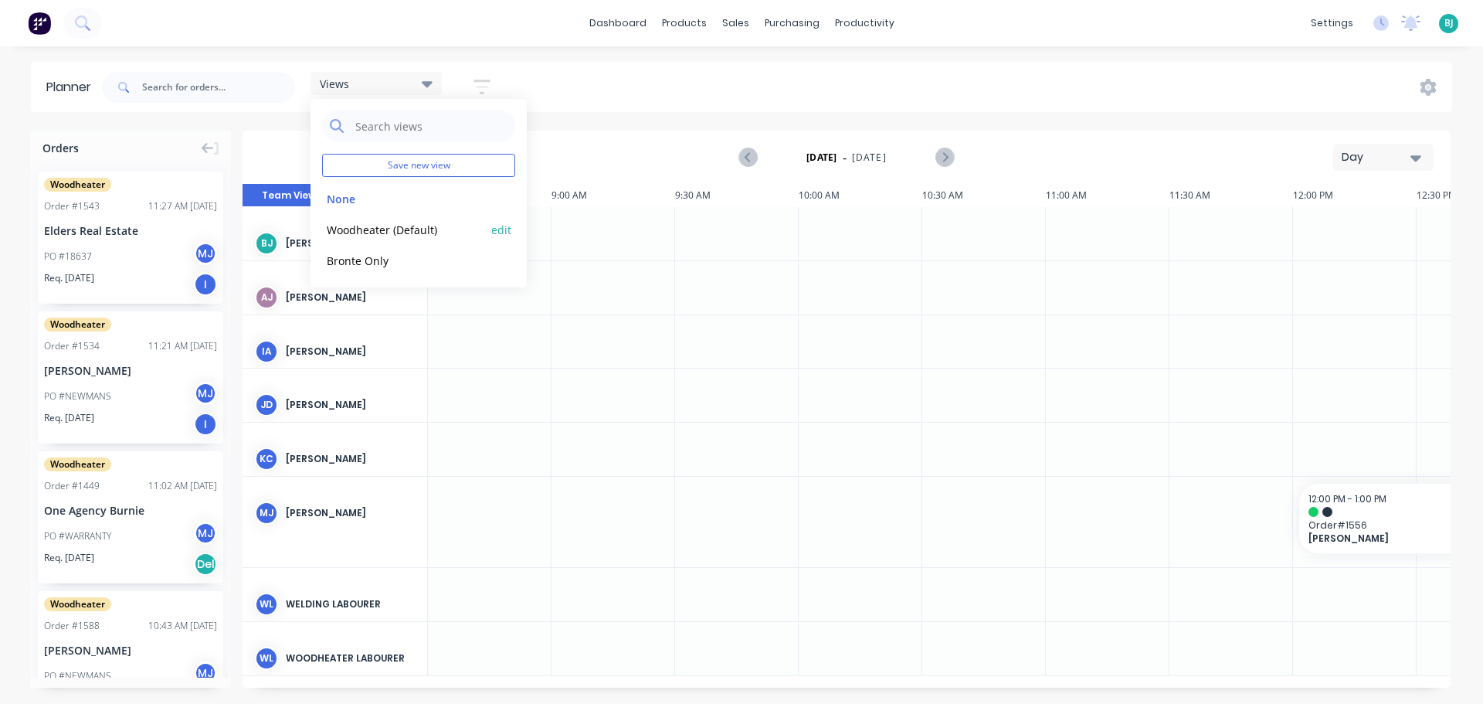
click at [360, 226] on button "Woodheater (Default)" at bounding box center [404, 229] width 165 height 18
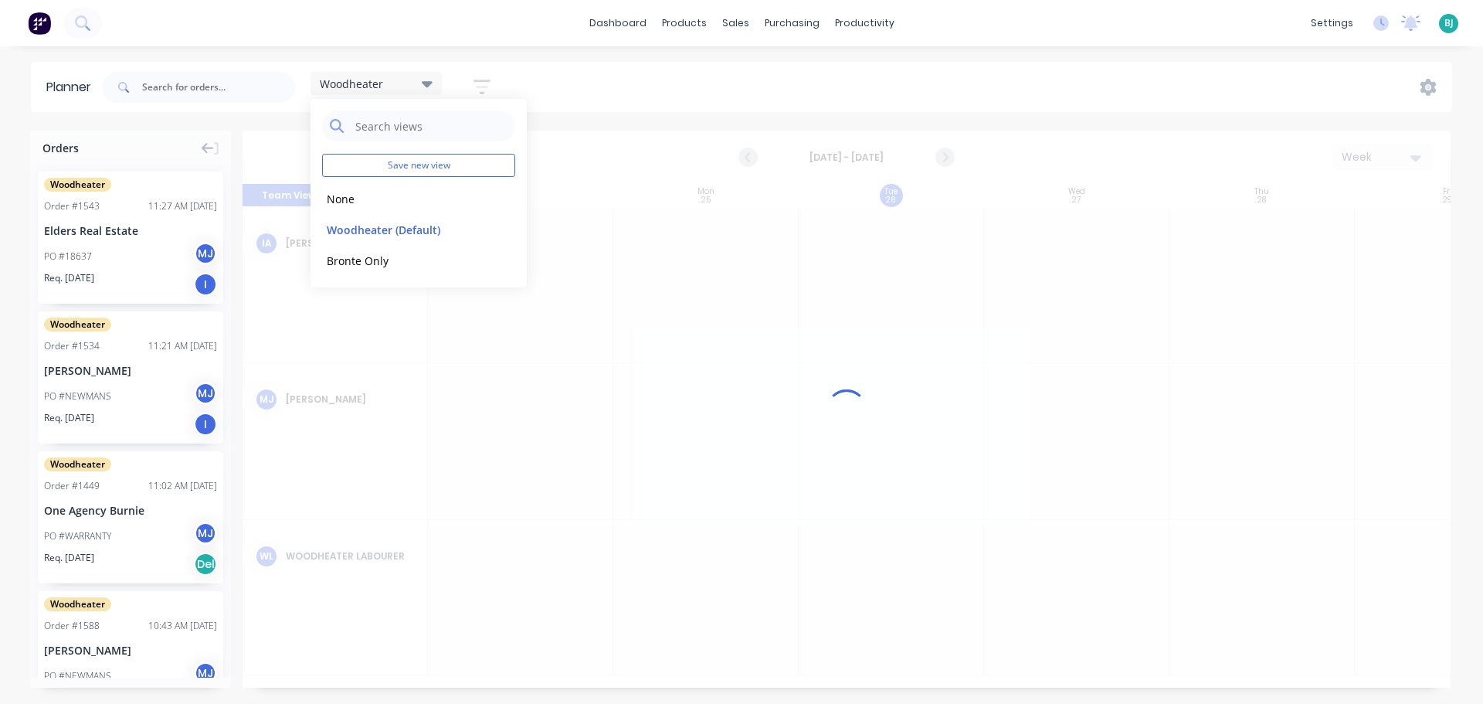
scroll to position [0, 1]
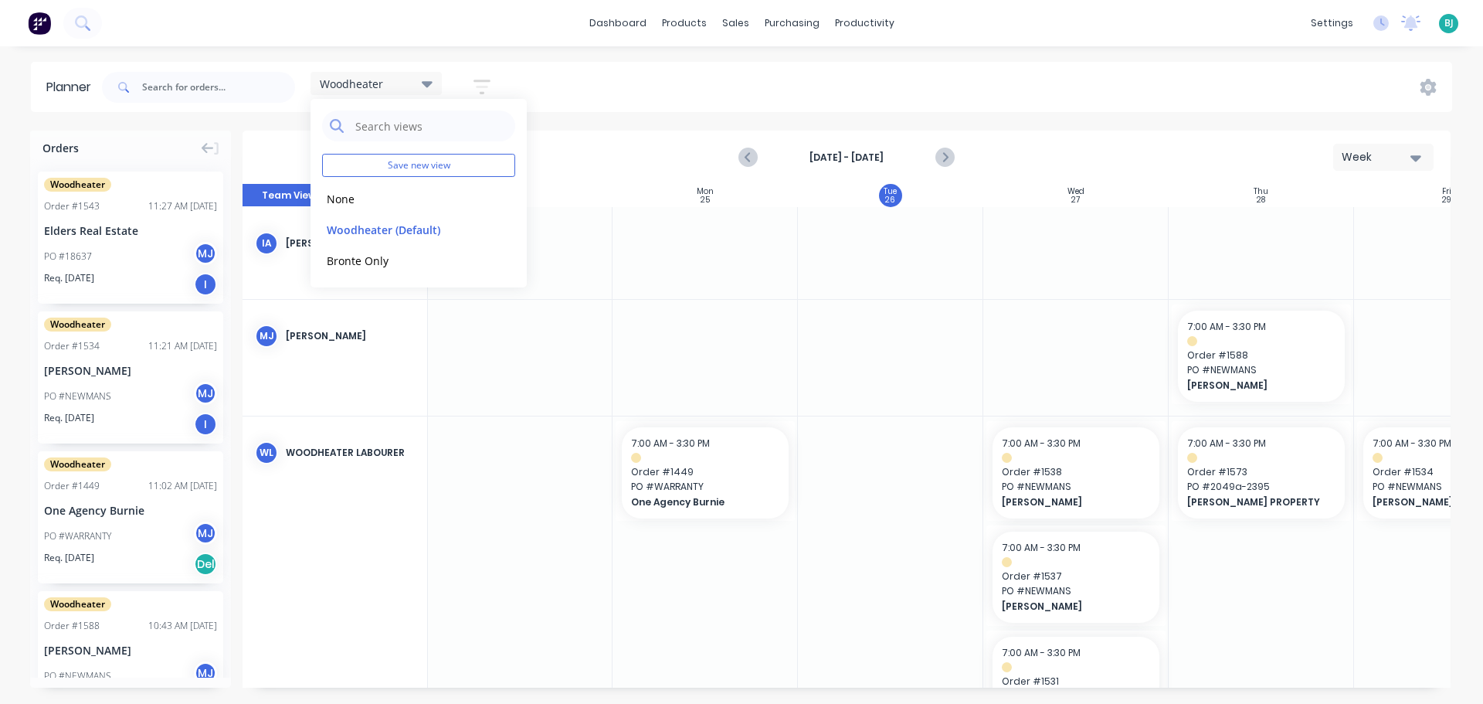
click at [1130, 109] on div "Woodheater Save new view None edit Woodheater (Default) edit Bronte Only edit S…" at bounding box center [775, 87] width 1353 height 46
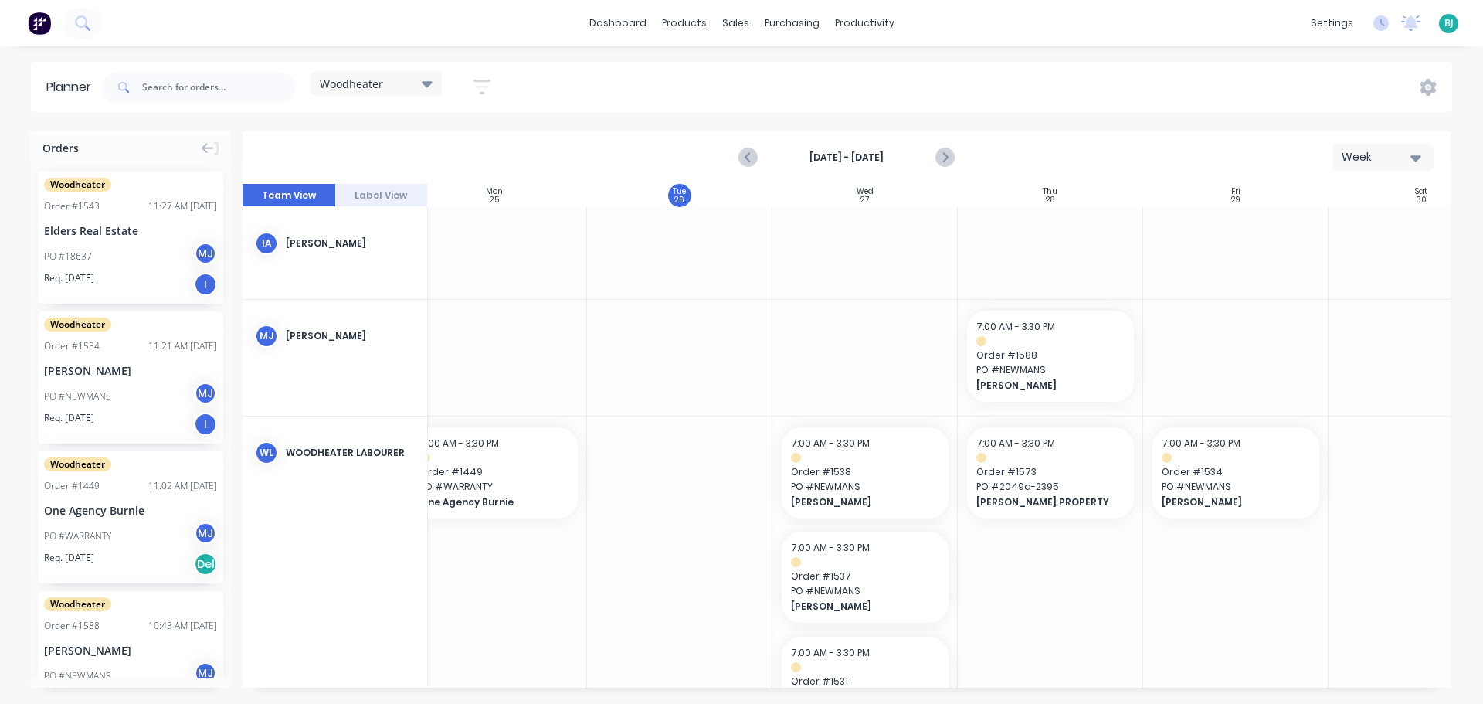
scroll to position [0, 212]
click at [1424, 76] on div "Woodheater Save new view None edit Woodheater (Default) edit Bronte Only edit S…" at bounding box center [775, 87] width 1353 height 46
click at [1430, 84] on icon at bounding box center [1428, 87] width 17 height 17
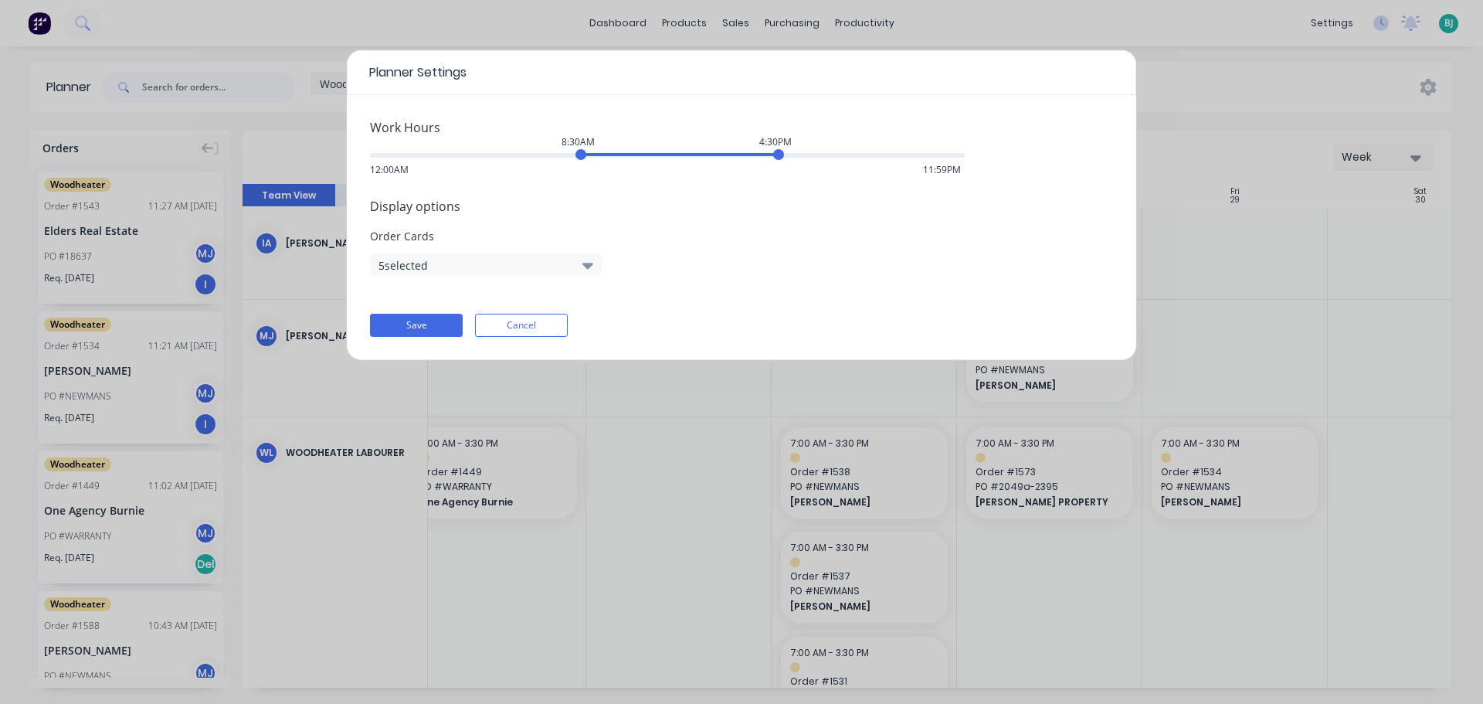
click at [518, 265] on button "5 selected" at bounding box center [486, 264] width 232 height 23
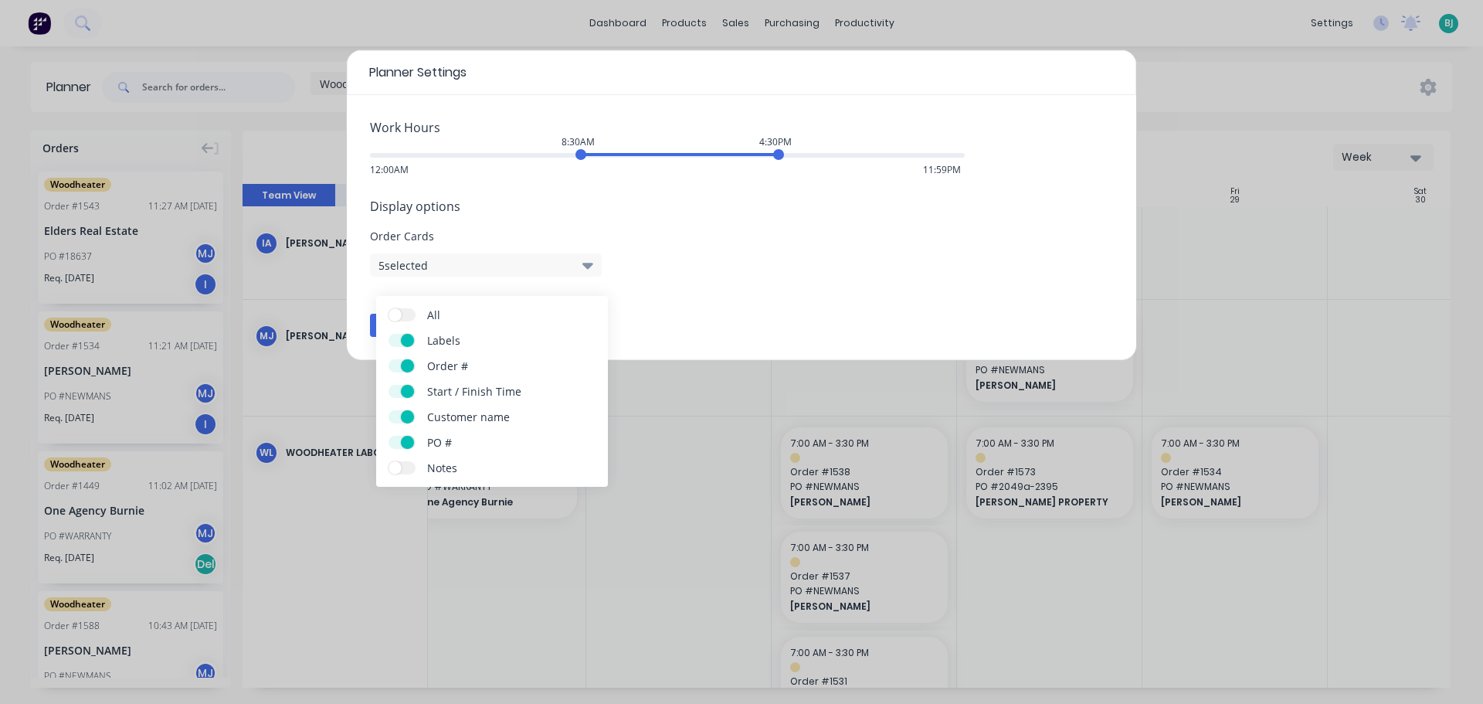
click at [518, 265] on button "5 selected" at bounding box center [486, 264] width 232 height 23
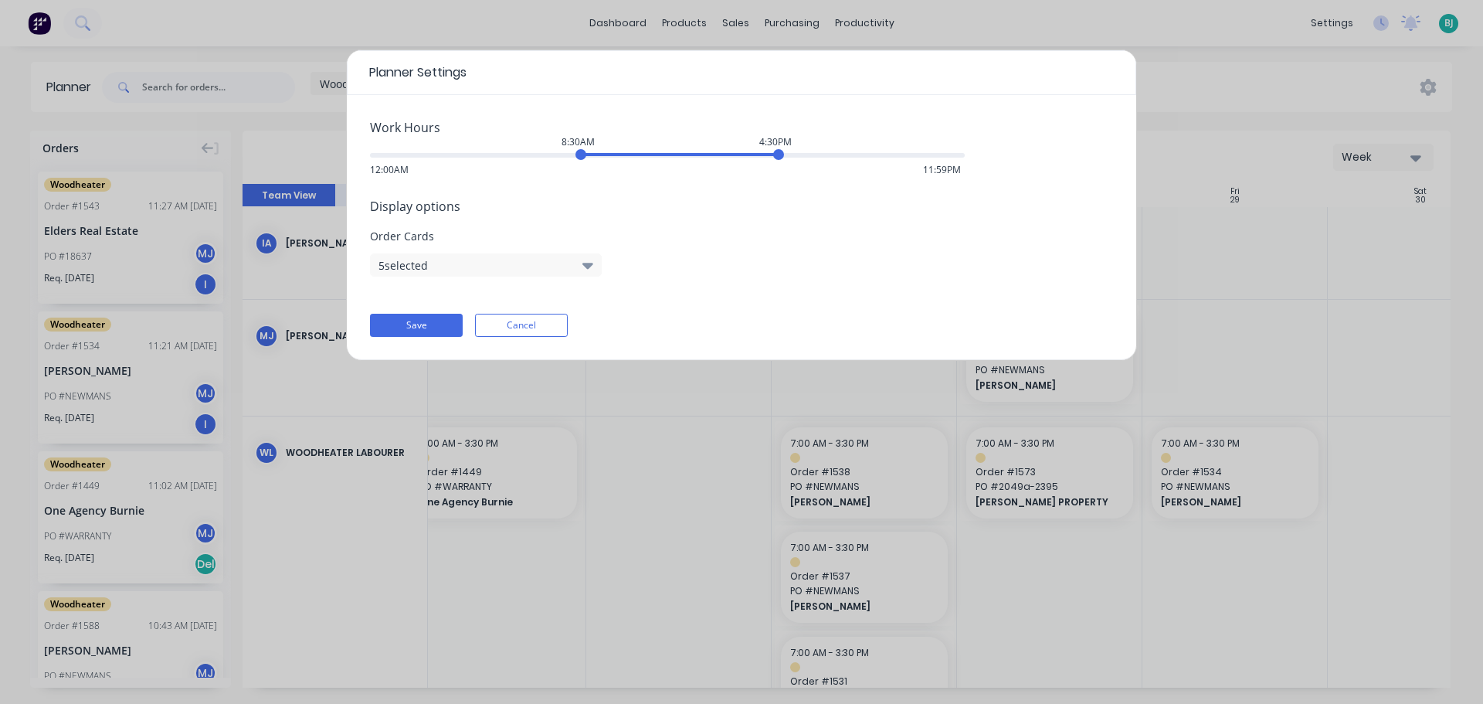
click at [491, 267] on button "5 selected" at bounding box center [486, 264] width 232 height 23
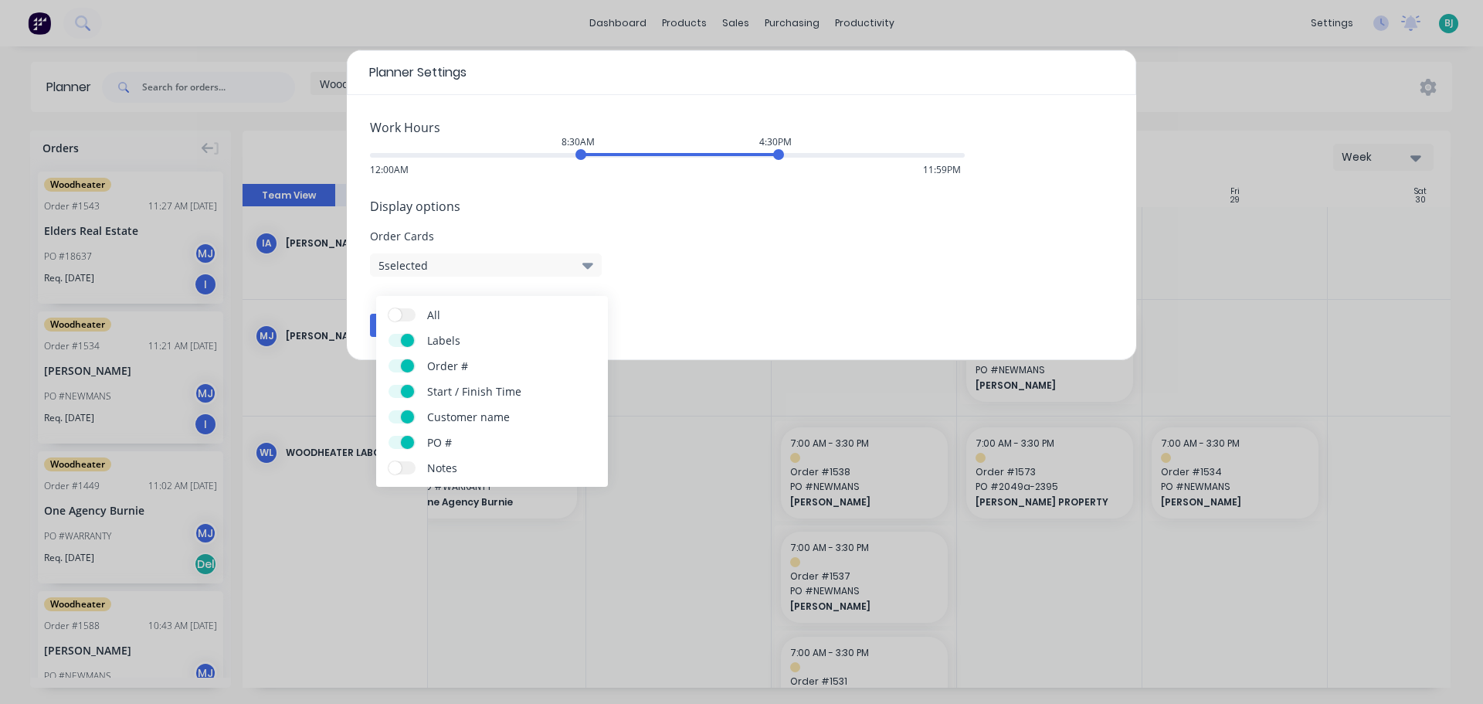
click at [572, 266] on button "5 selected" at bounding box center [486, 264] width 232 height 23
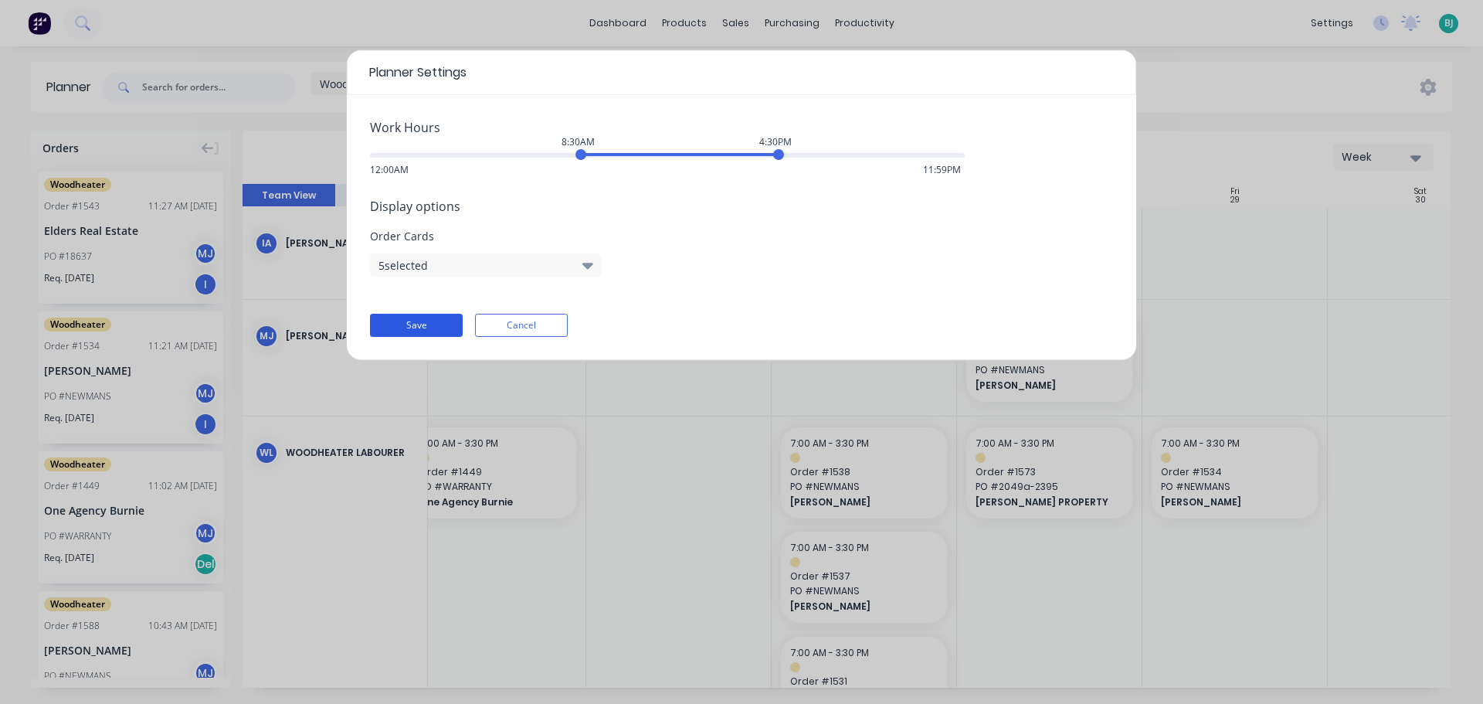
click at [436, 324] on button "Save" at bounding box center [416, 325] width 93 height 23
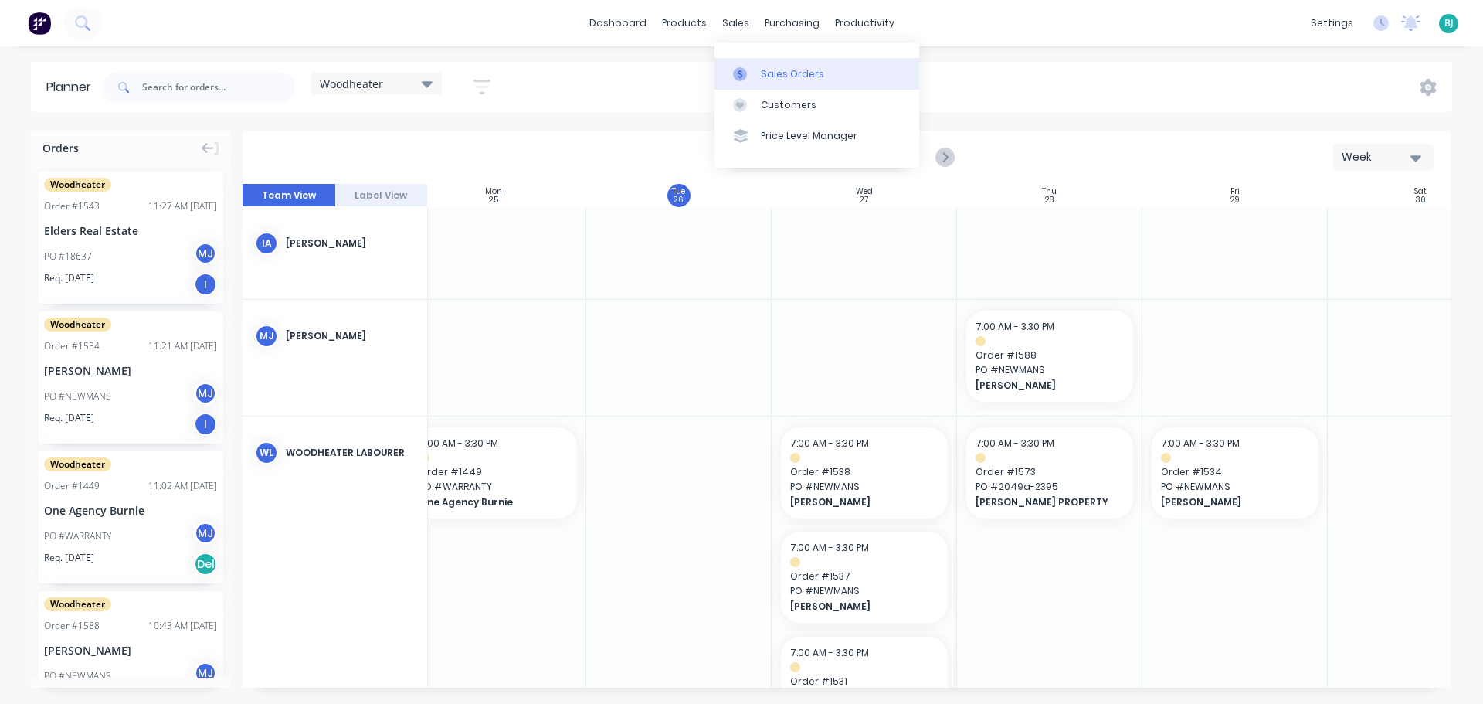
click at [765, 67] on div "Sales Orders" at bounding box center [792, 74] width 63 height 14
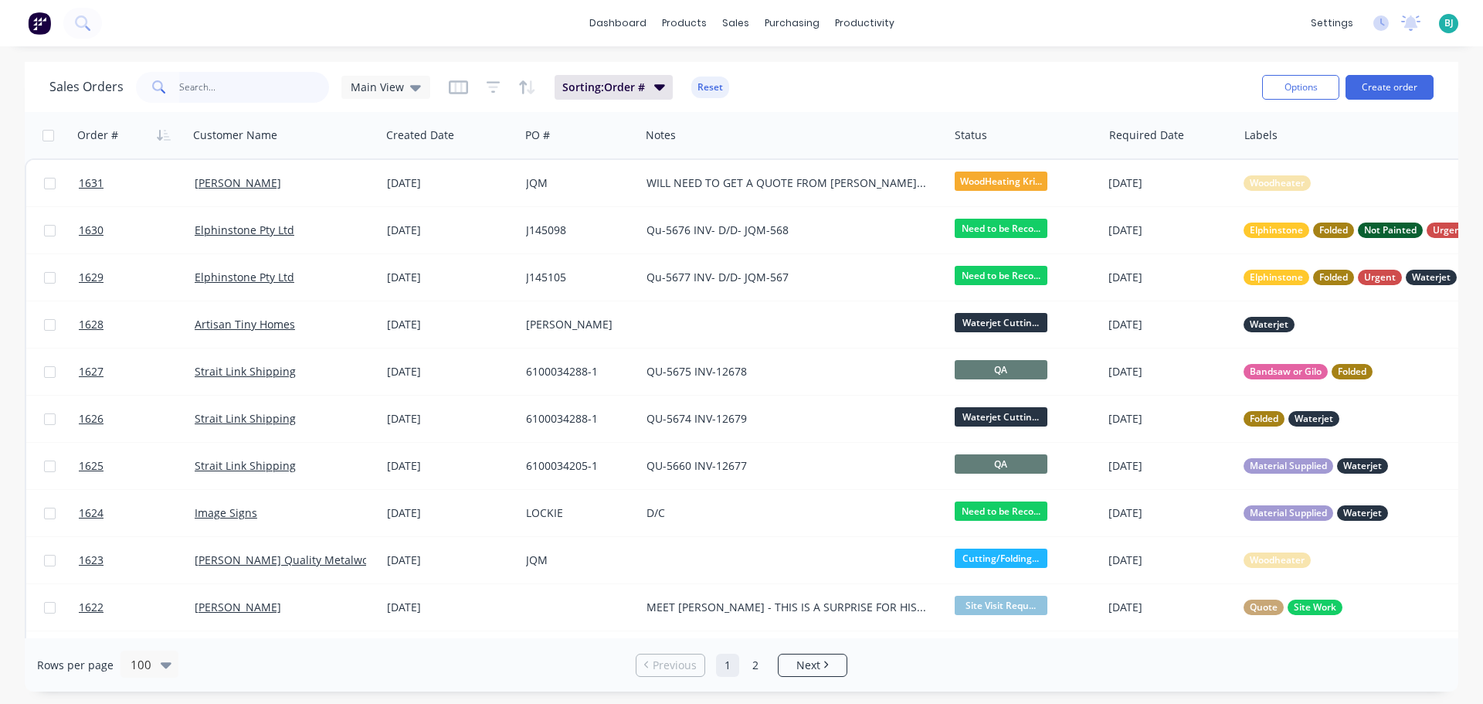
click at [259, 90] on input "text" at bounding box center [254, 87] width 151 height 31
type input "caterpillar"
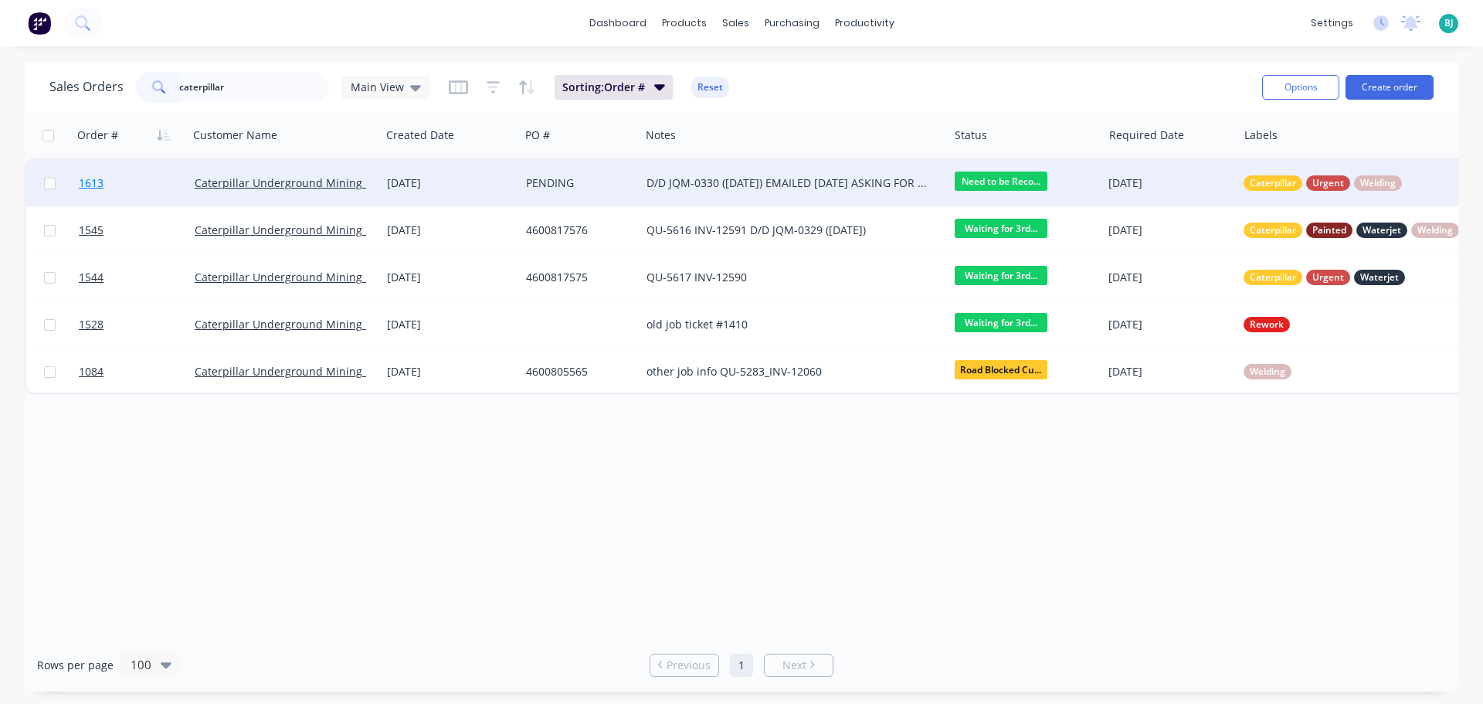
click at [153, 186] on link "1613" at bounding box center [137, 183] width 116 height 46
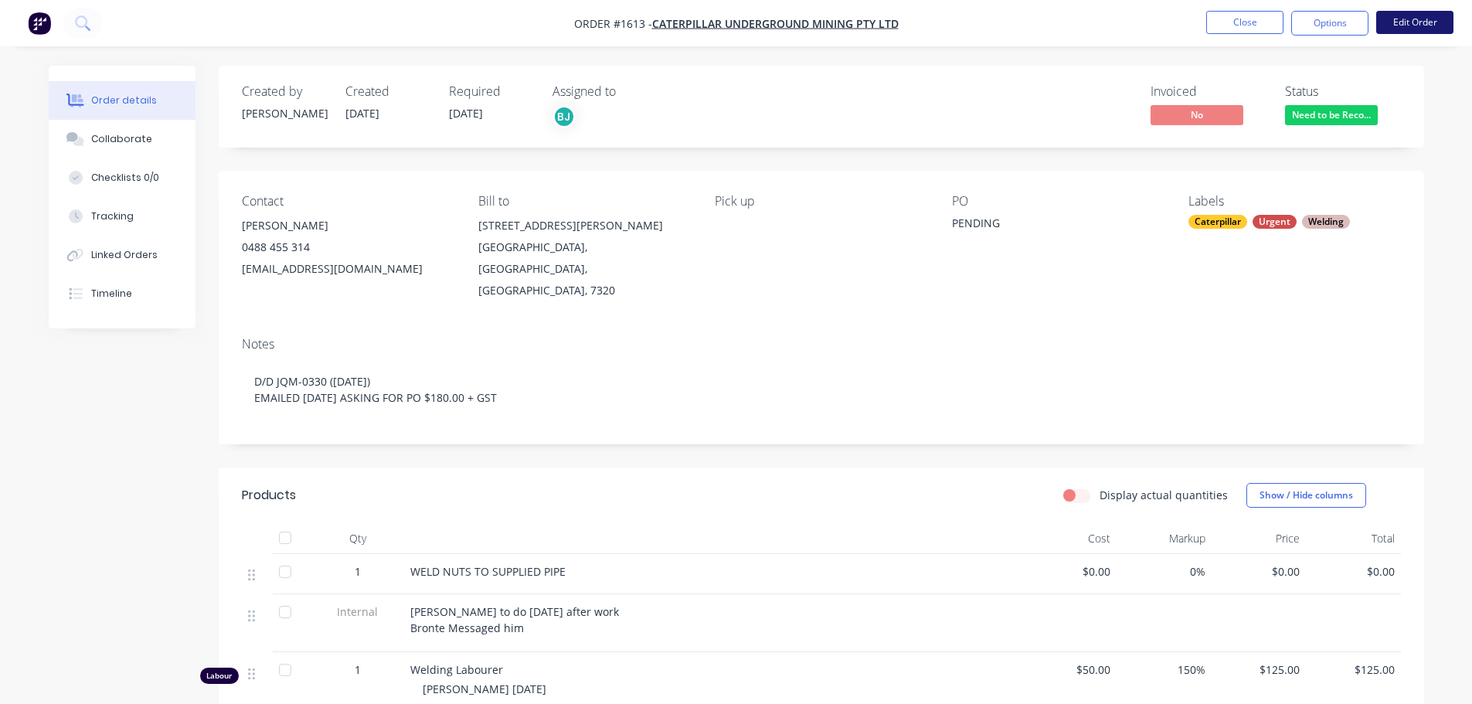
click at [1428, 25] on button "Edit Order" at bounding box center [1414, 22] width 77 height 23
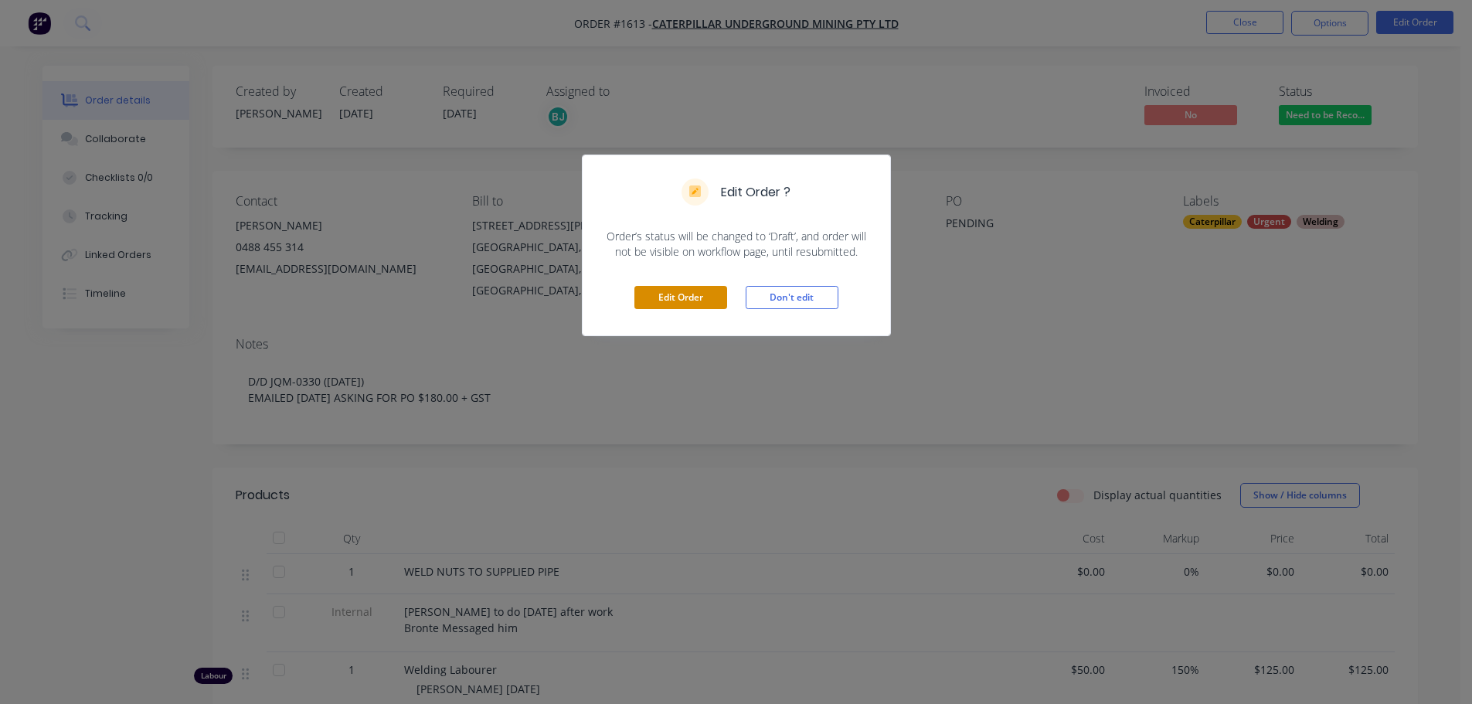
click at [678, 307] on button "Edit Order" at bounding box center [680, 297] width 93 height 23
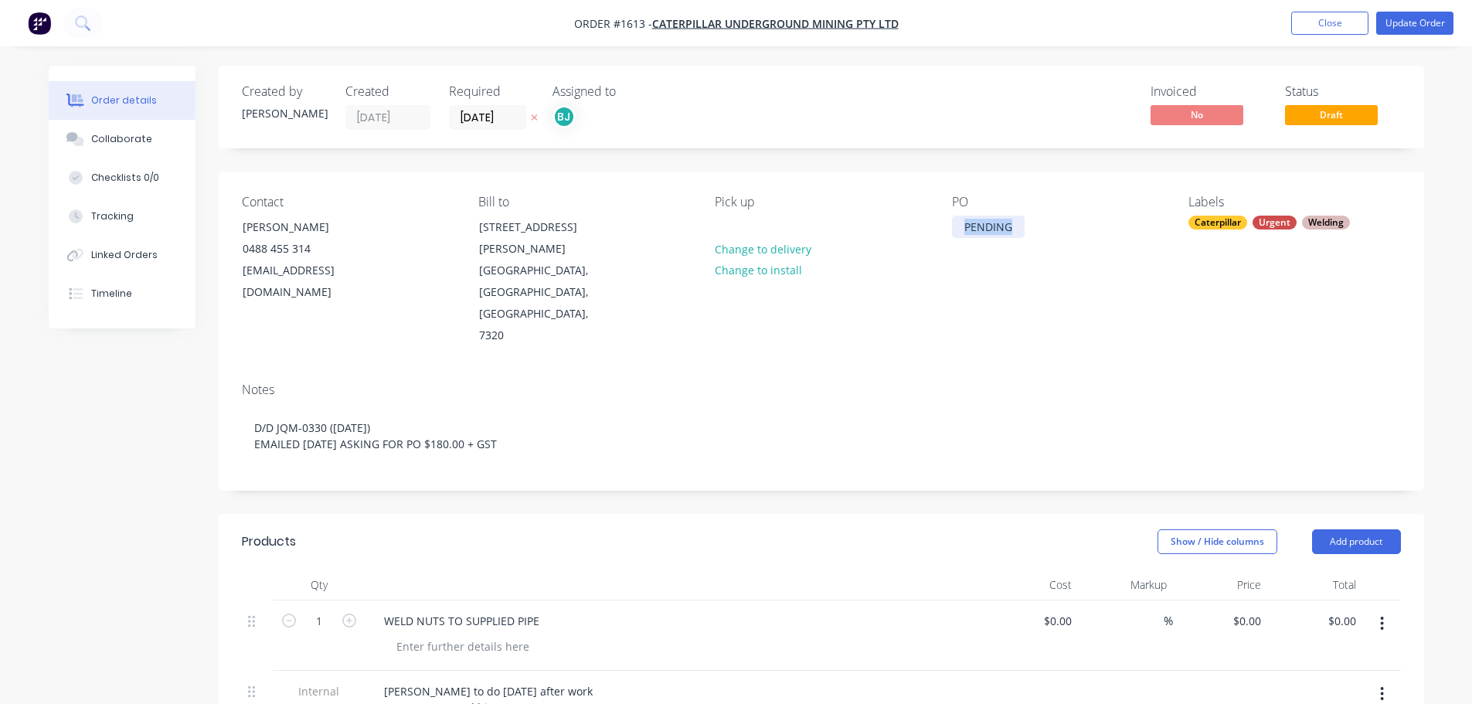
drag, startPoint x: 993, startPoint y: 229, endPoint x: 961, endPoint y: 226, distance: 32.5
click at [961, 226] on div "PENDING" at bounding box center [988, 227] width 73 height 22
click at [1134, 278] on div "PO 4600819392" at bounding box center [1058, 271] width 212 height 152
click at [133, 136] on div "Collaborate" at bounding box center [121, 139] width 61 height 14
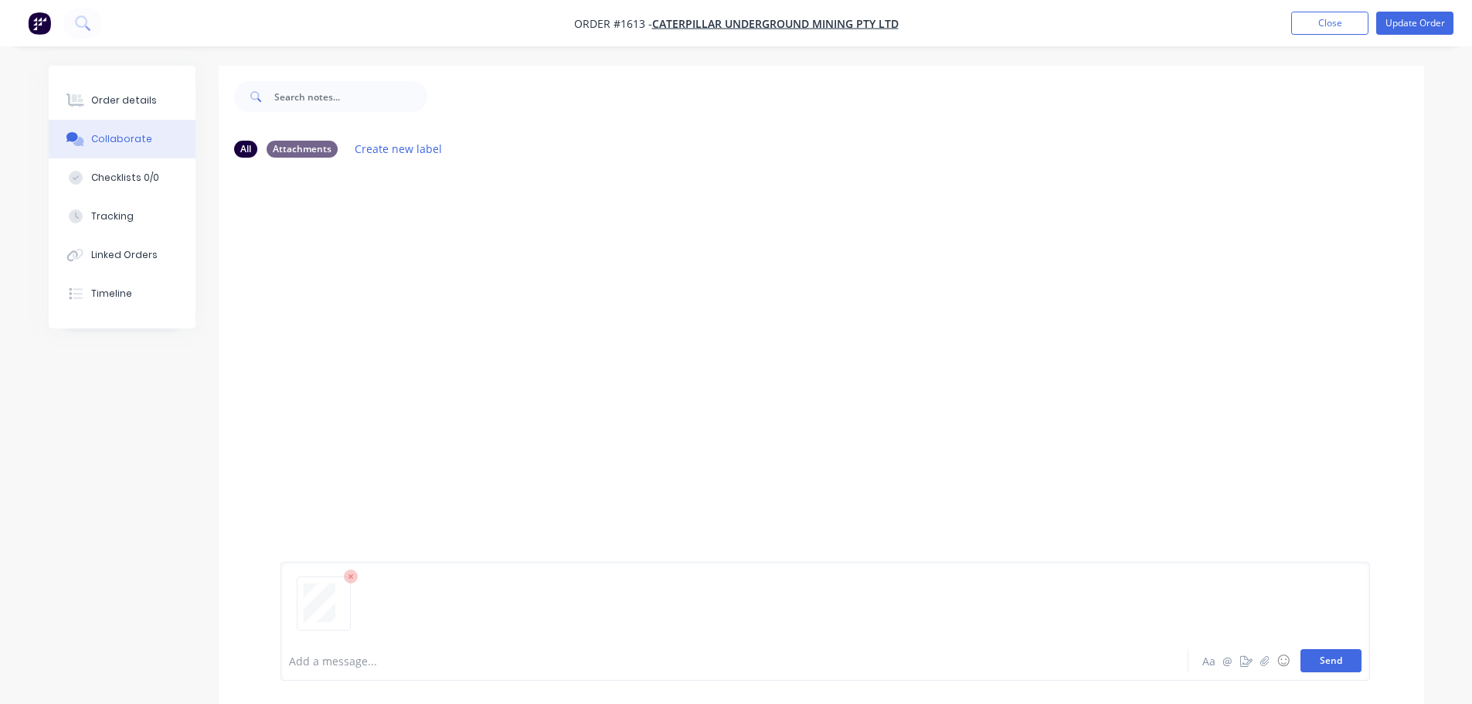
click at [1338, 663] on button "Send" at bounding box center [1330, 660] width 61 height 23
click at [124, 108] on button "Order details" at bounding box center [122, 100] width 147 height 39
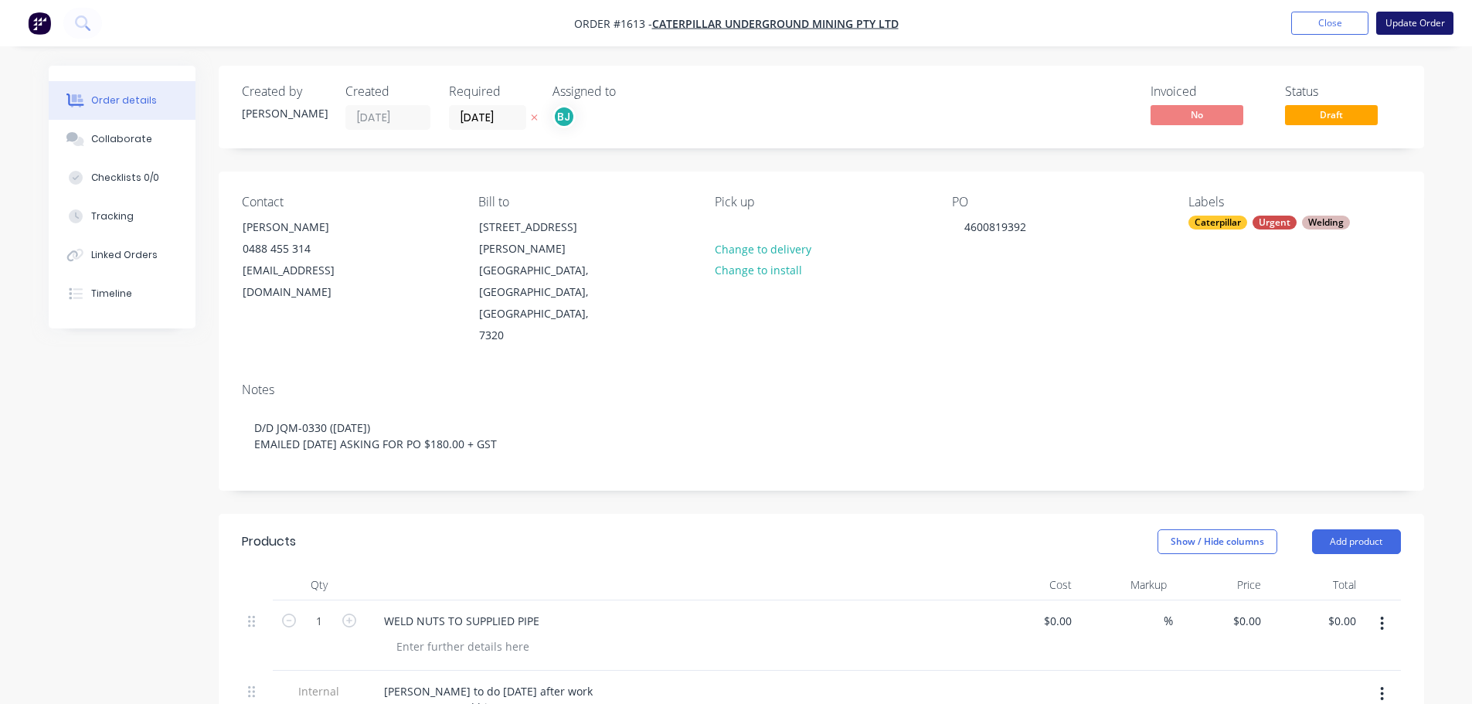
click at [1404, 25] on button "Update Order" at bounding box center [1414, 23] width 77 height 23
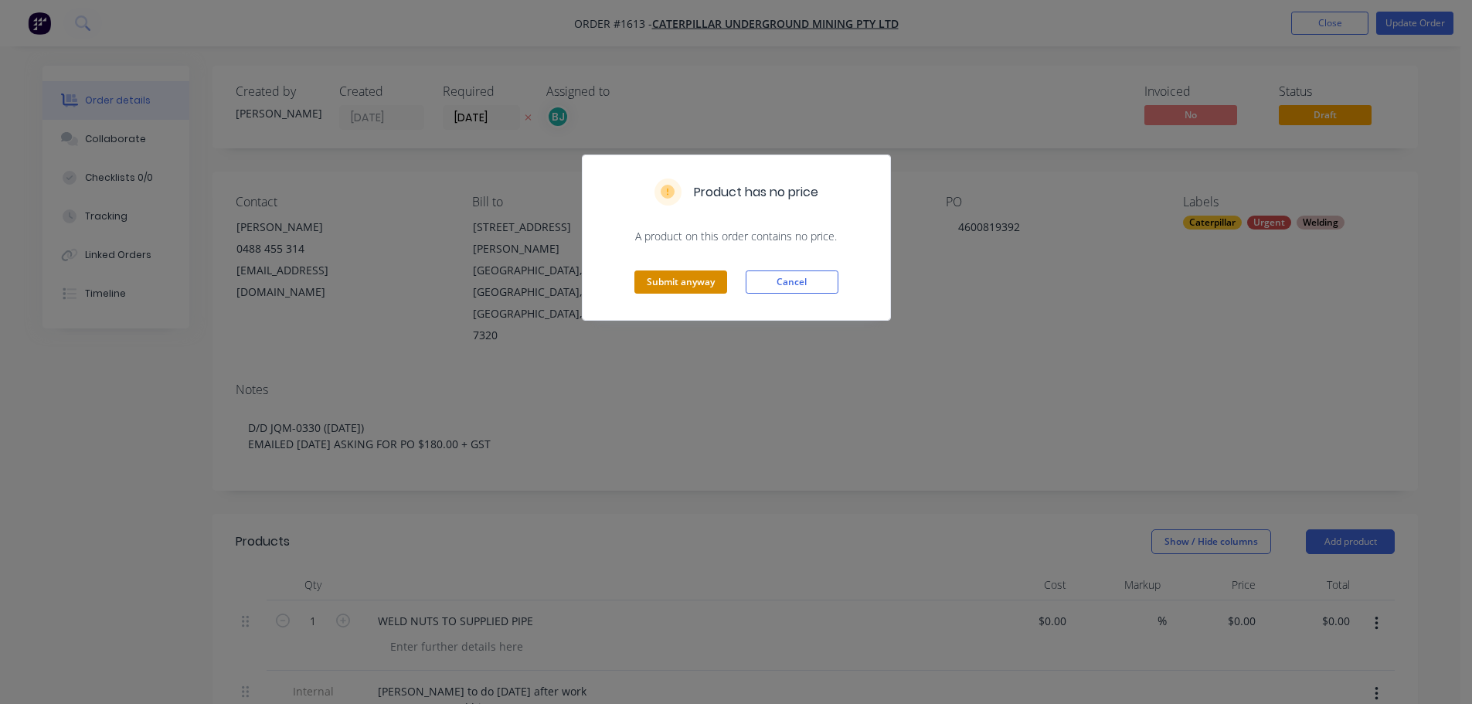
click at [708, 273] on button "Submit anyway" at bounding box center [680, 281] width 93 height 23
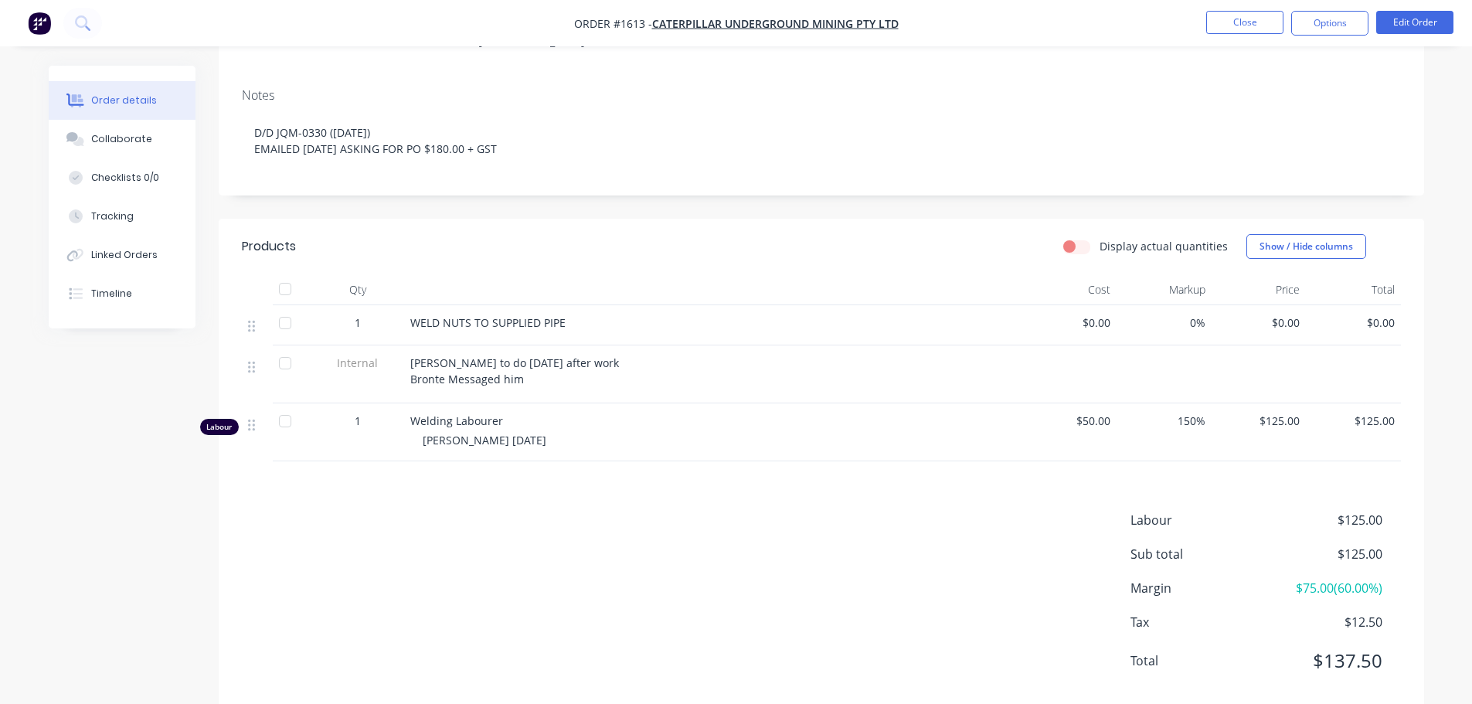
scroll to position [260, 0]
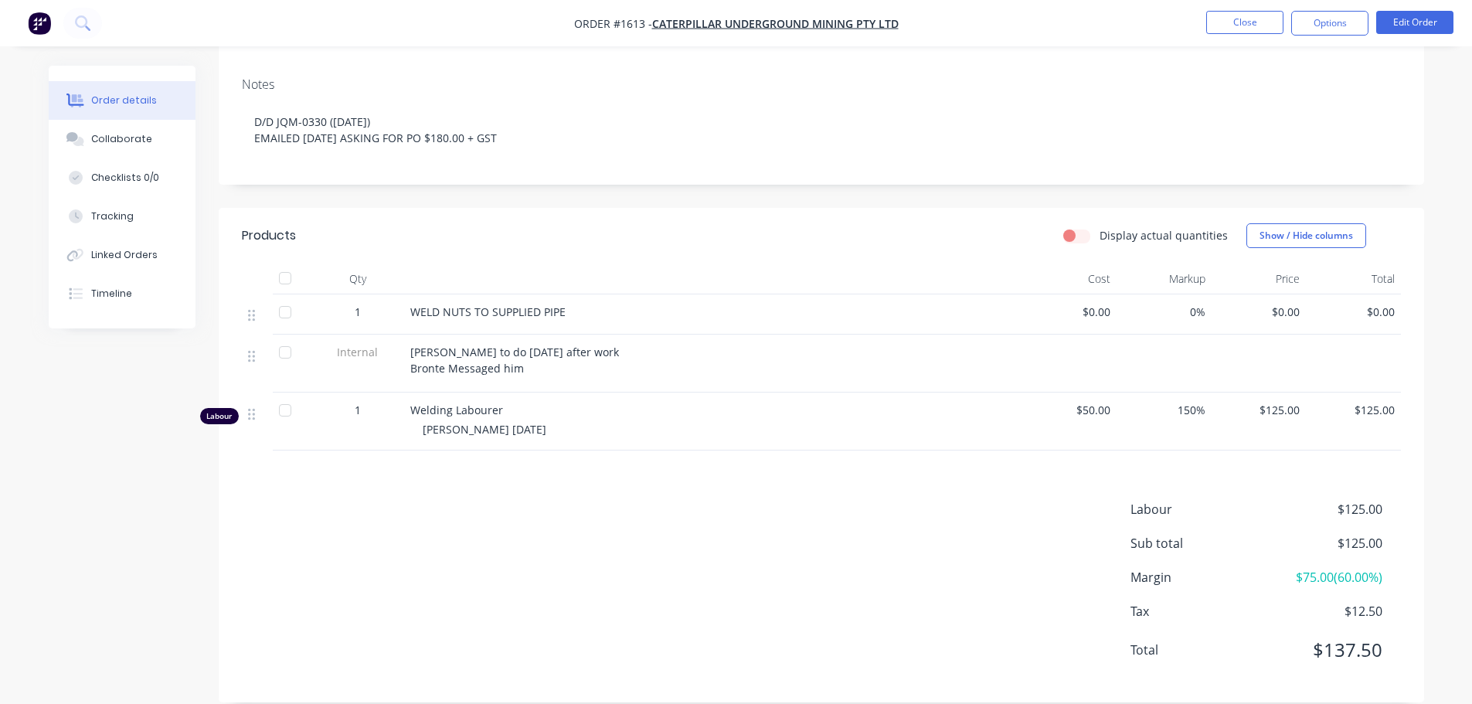
click at [878, 544] on div "Labour $125.00 Sub total $125.00 Margin $75.00 ( 60.00 %) Tax $12.50 Total $137…" at bounding box center [821, 589] width 1159 height 179
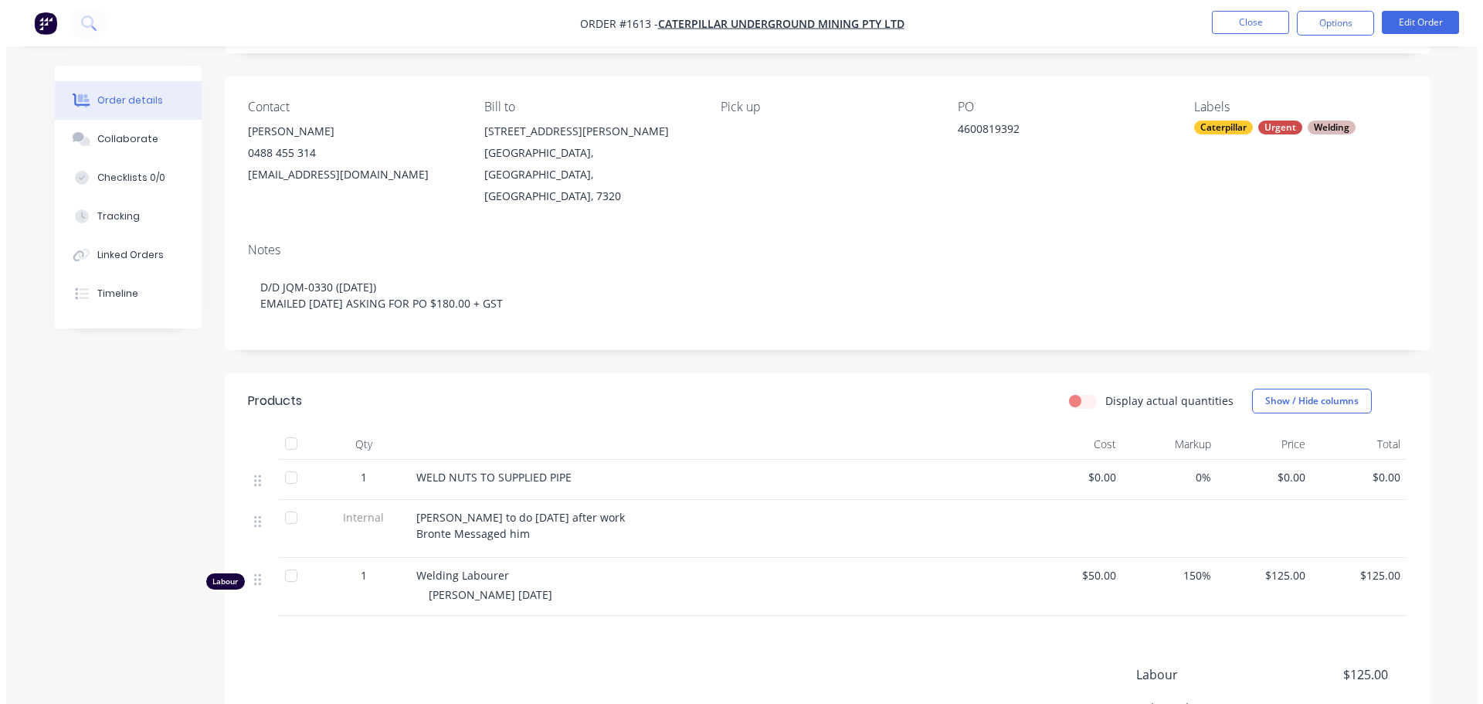
scroll to position [0, 0]
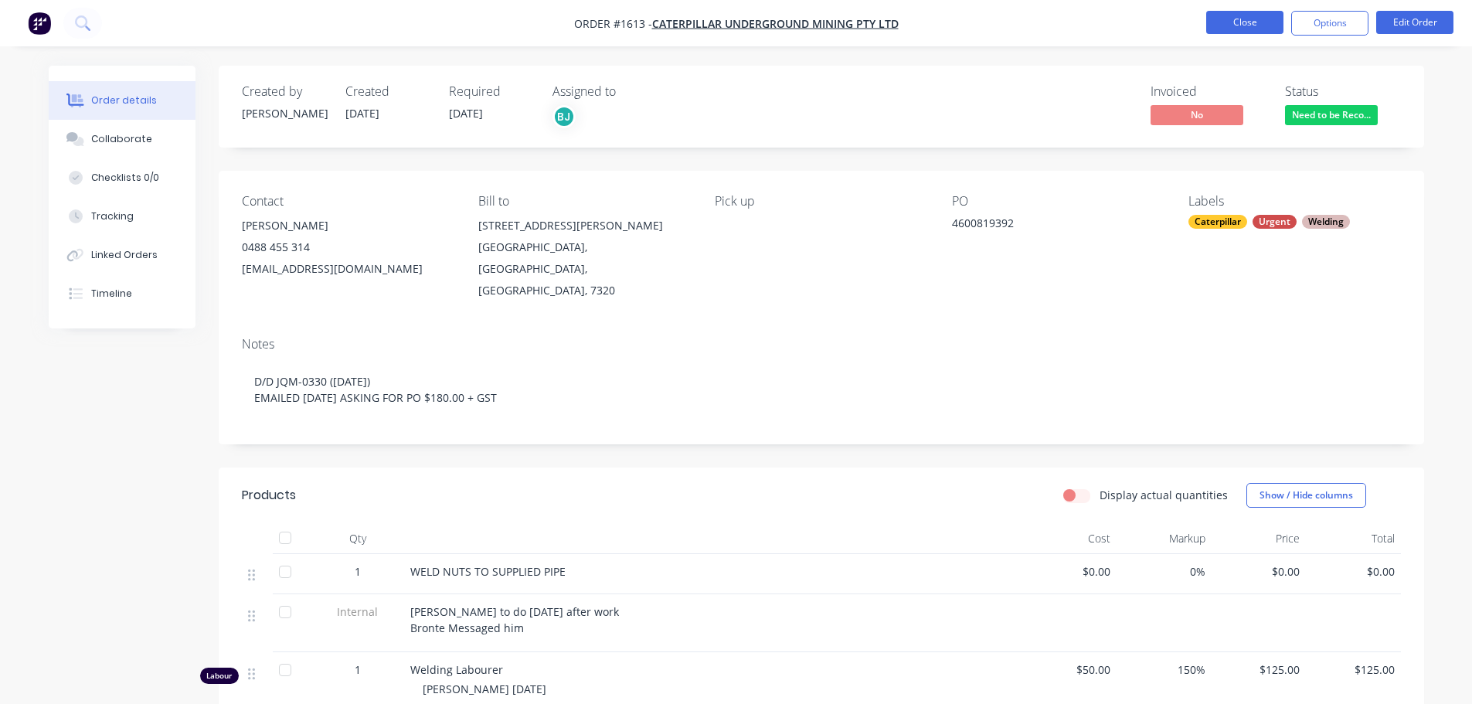
click at [1255, 22] on button "Close" at bounding box center [1244, 22] width 77 height 23
